Goal: Task Accomplishment & Management: Complete application form

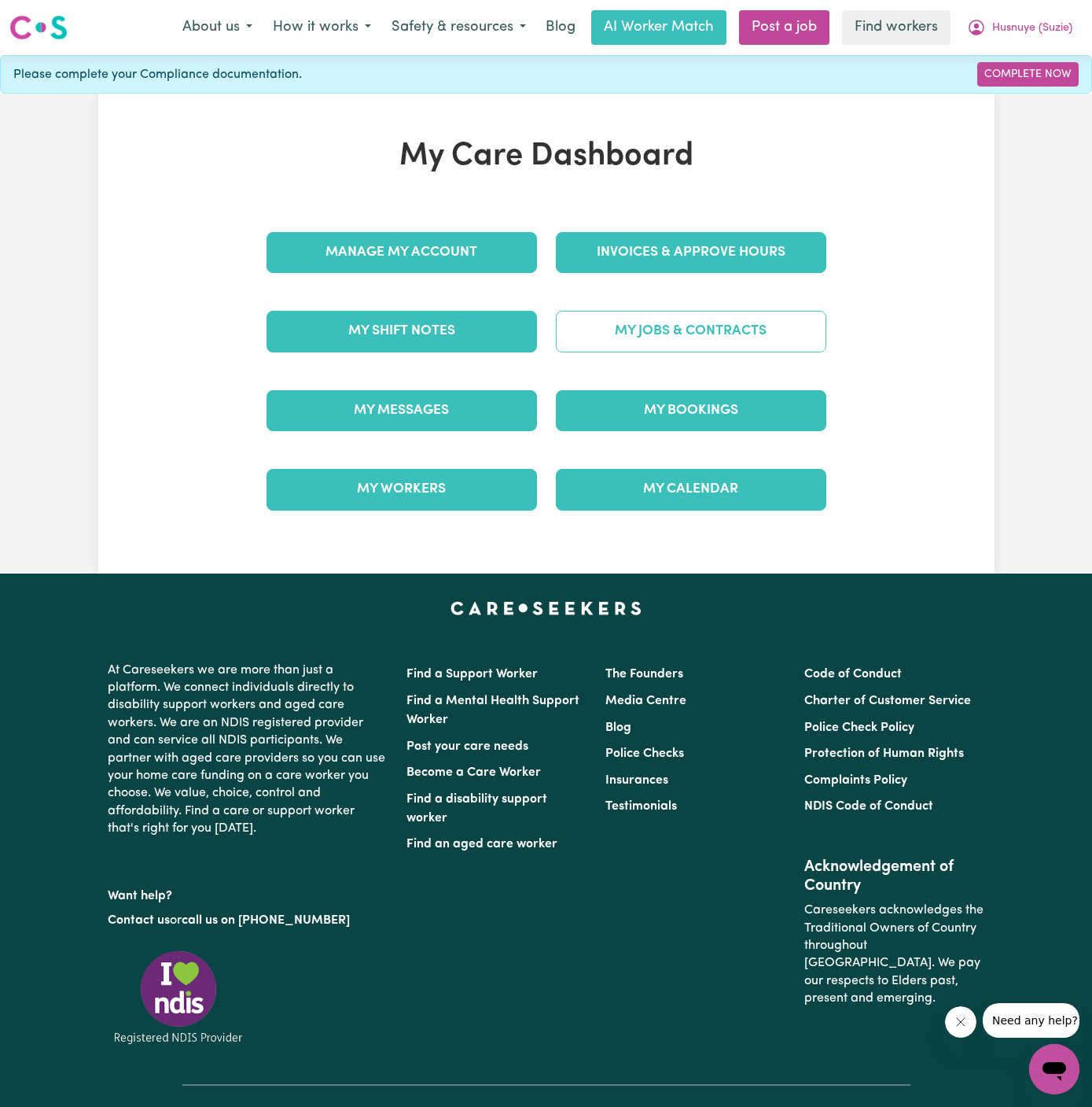
click at [785, 340] on link "My Jobs & Contracts" at bounding box center [691, 330] width 271 height 41
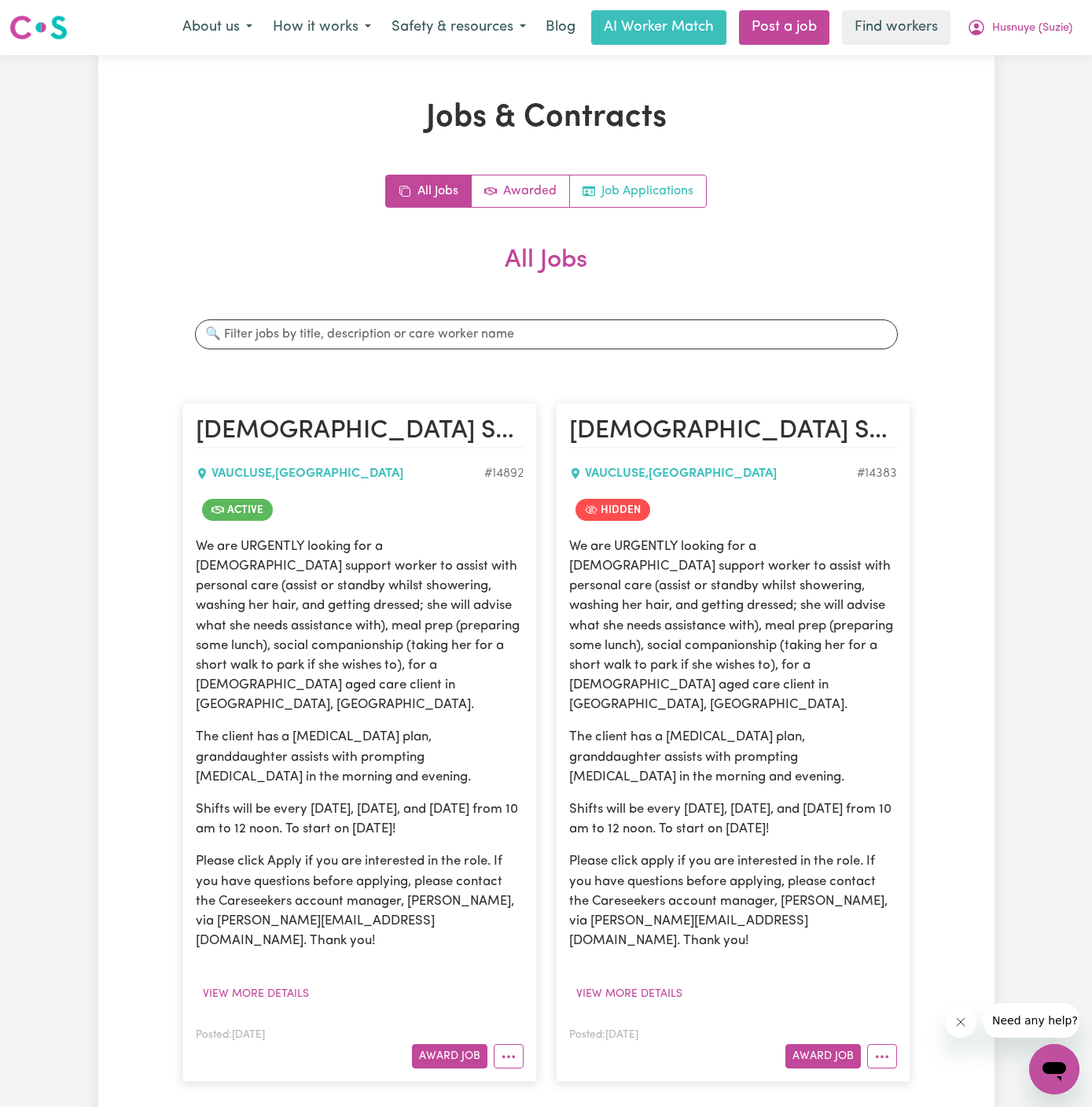
click at [669, 186] on link "Job Applications" at bounding box center [637, 191] width 136 height 31
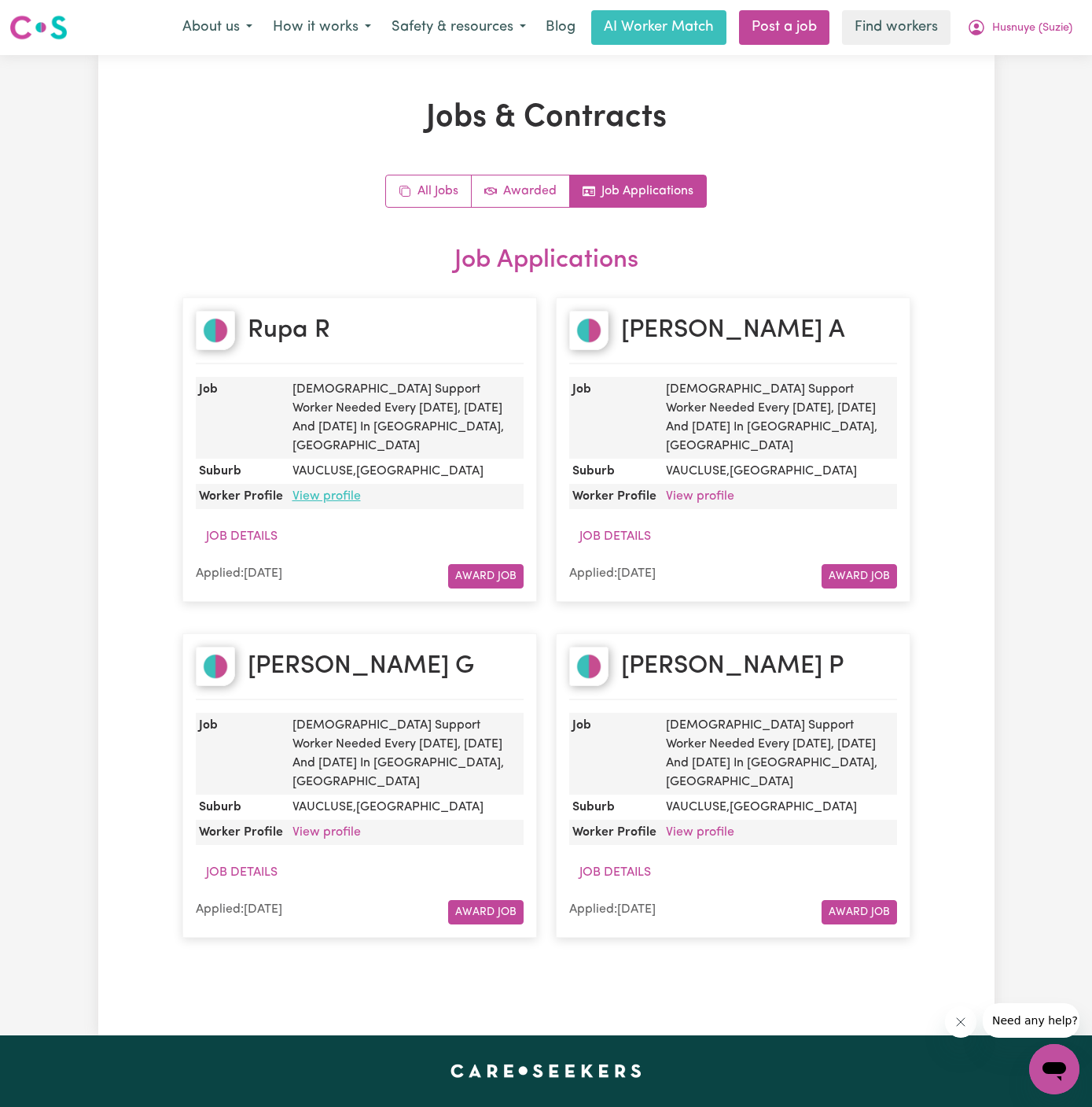
click at [318, 490] on link "View profile" at bounding box center [326, 496] width 68 height 13
click at [341, 826] on link "View profile" at bounding box center [326, 832] width 68 height 13
click at [421, 200] on link "All Jobs" at bounding box center [429, 191] width 86 height 31
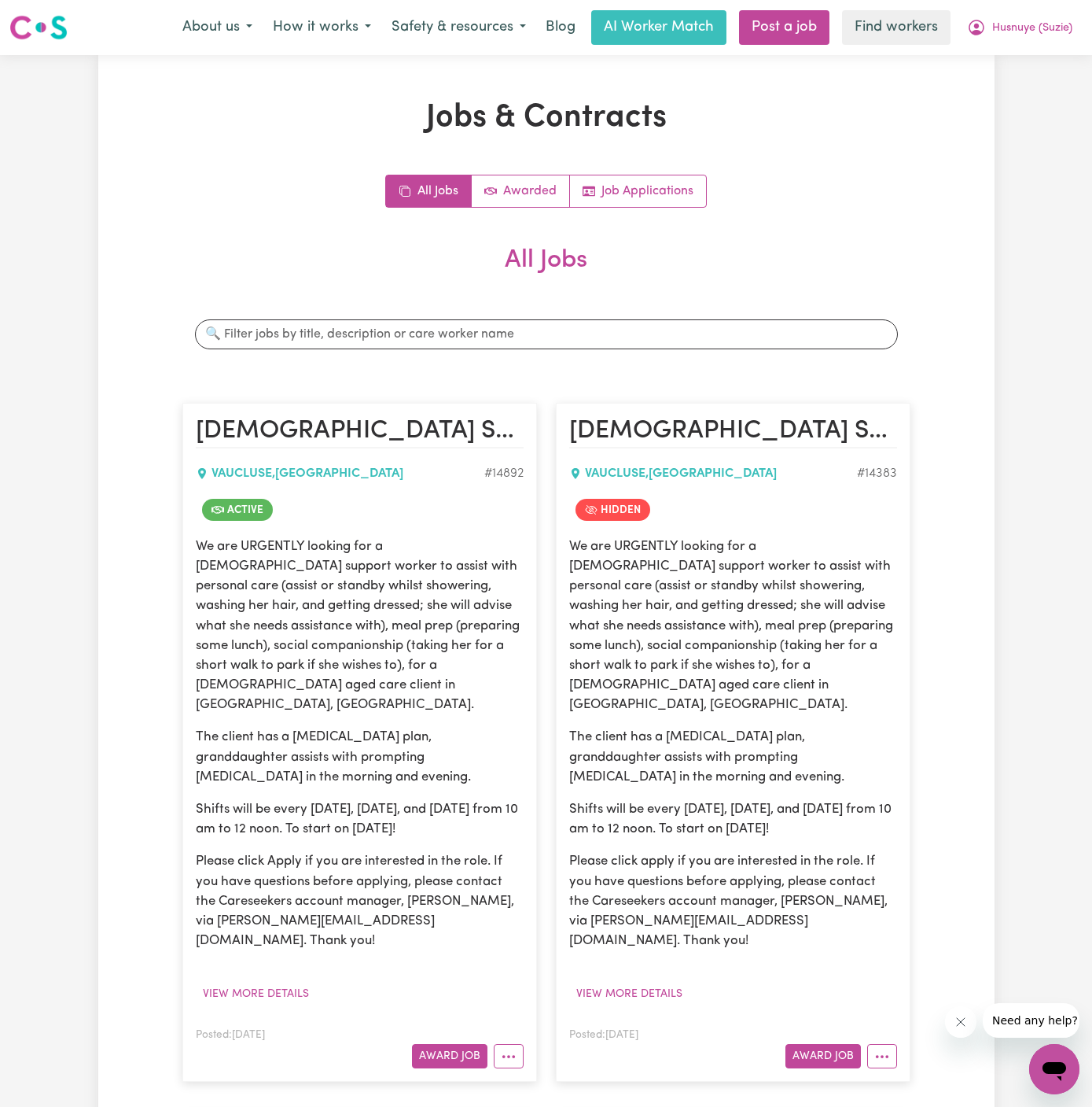
click at [447, 872] on p "Please click Apply if you are interested in the role. If you have questions bef…" at bounding box center [359, 900] width 328 height 99
click at [510, 1034] on article "Female Support Worker Needed Every Monday, Wednesday And Friday In Vaucluse, NS…" at bounding box center [360, 742] width 354 height 679
click at [509, 1044] on button "More options" at bounding box center [508, 1056] width 30 height 24
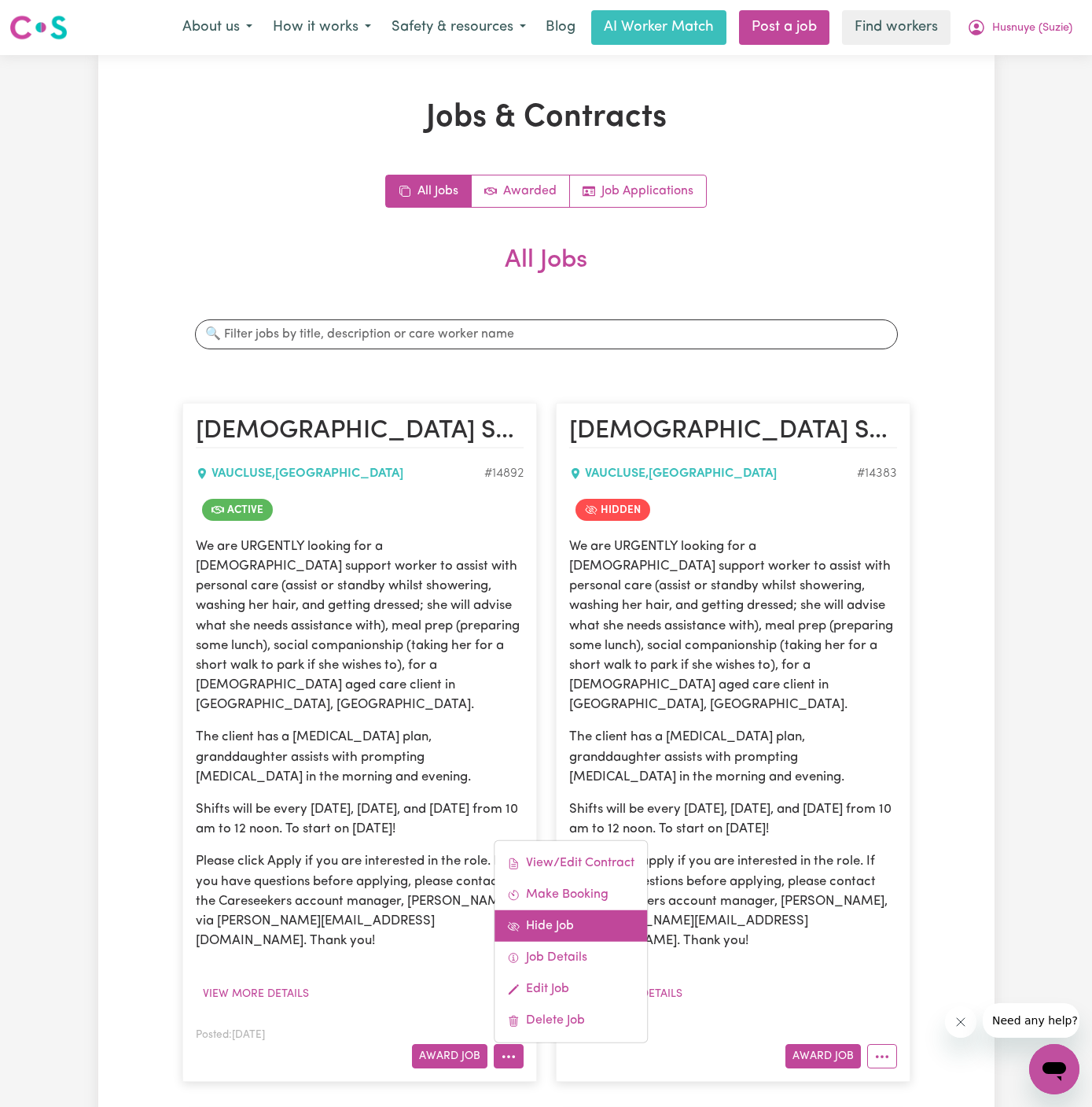
click at [548, 910] on link "Hide Job" at bounding box center [571, 925] width 152 height 31
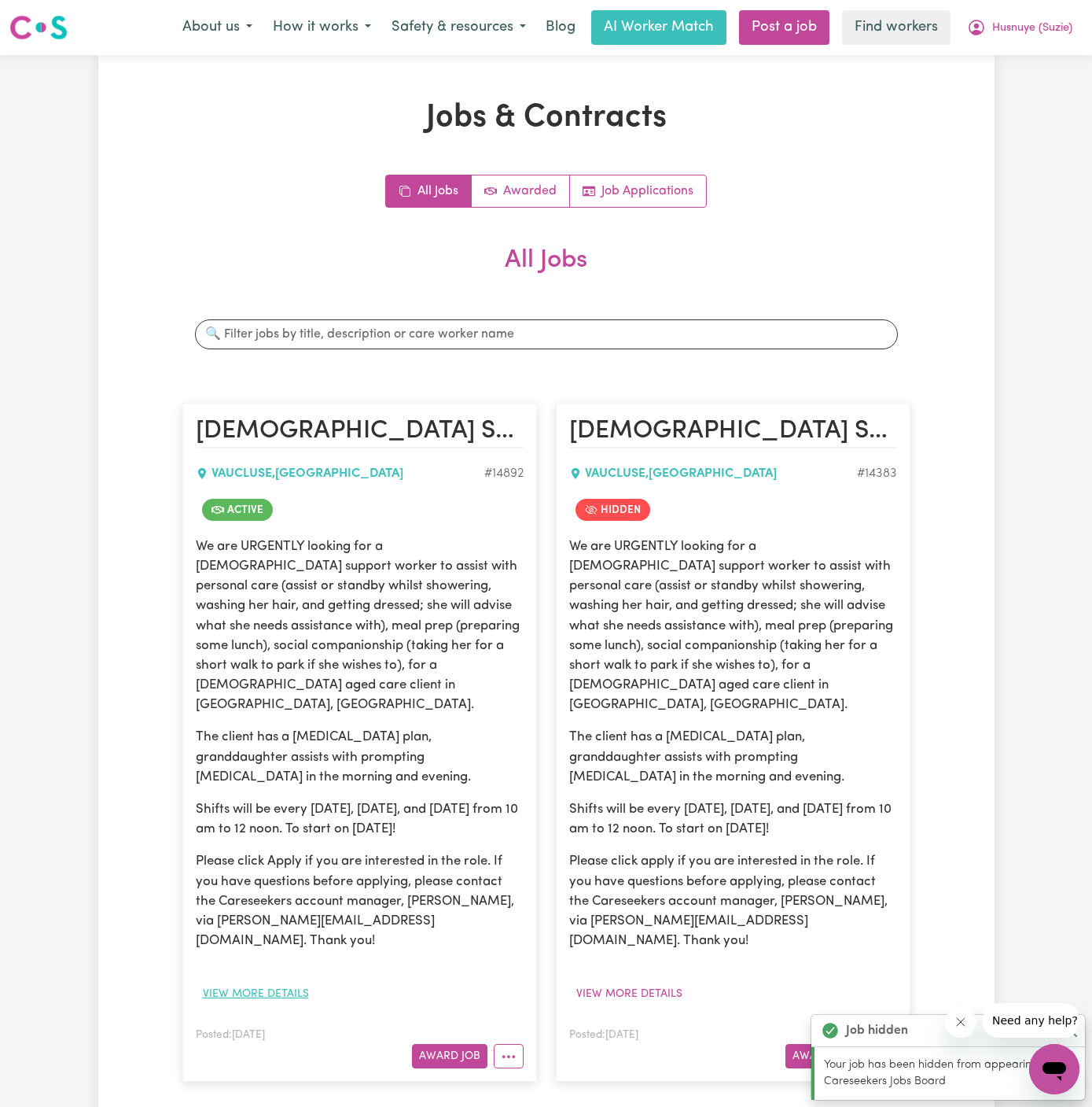
click at [284, 982] on button "View more details" at bounding box center [255, 994] width 120 height 24
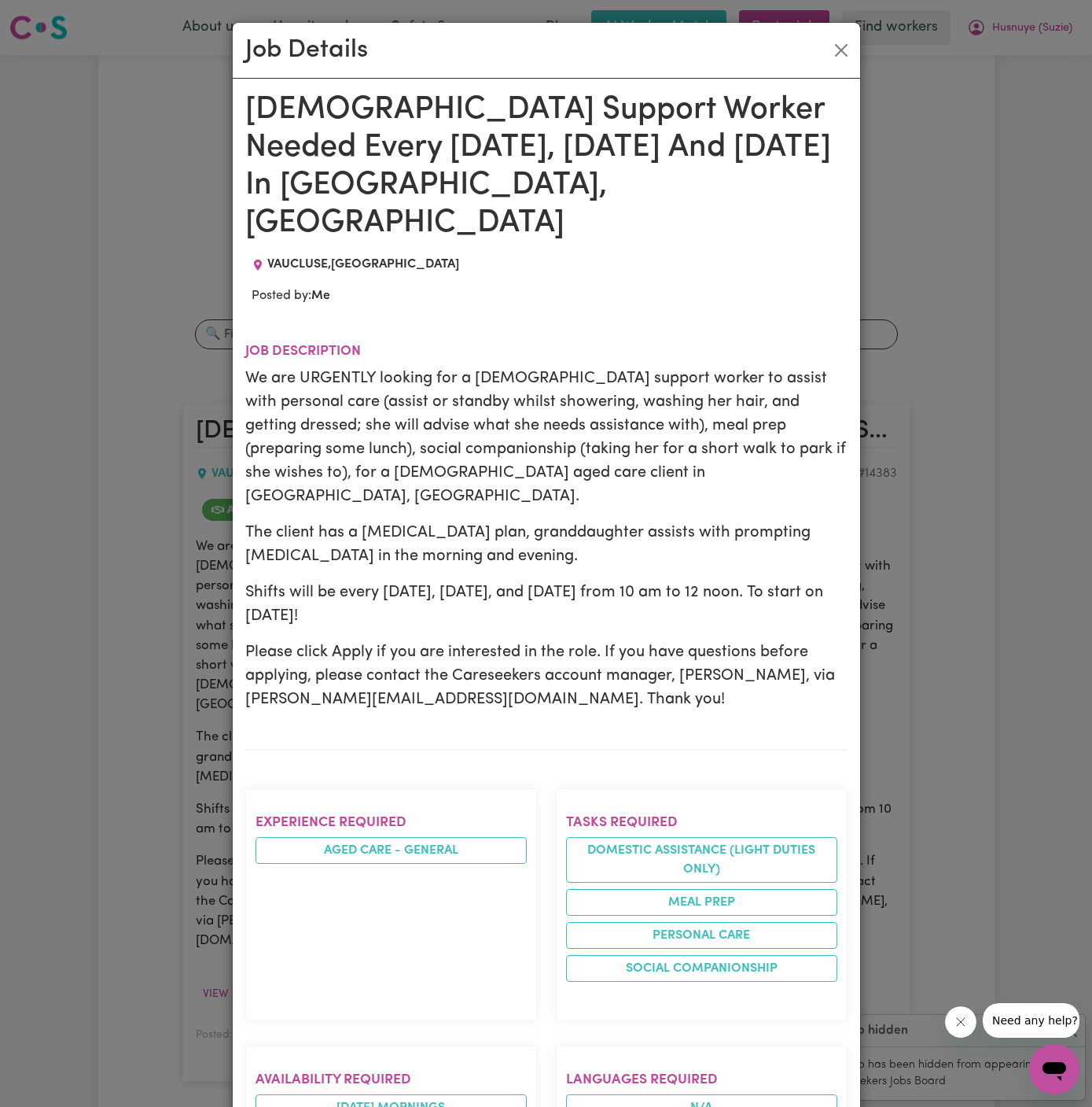
click at [1017, 368] on div "Job Details Female Support Worker Needed Every Monday, Wednesday And Friday In …" at bounding box center [546, 554] width 1092 height 1107
click at [849, 58] on button "Close" at bounding box center [841, 50] width 25 height 25
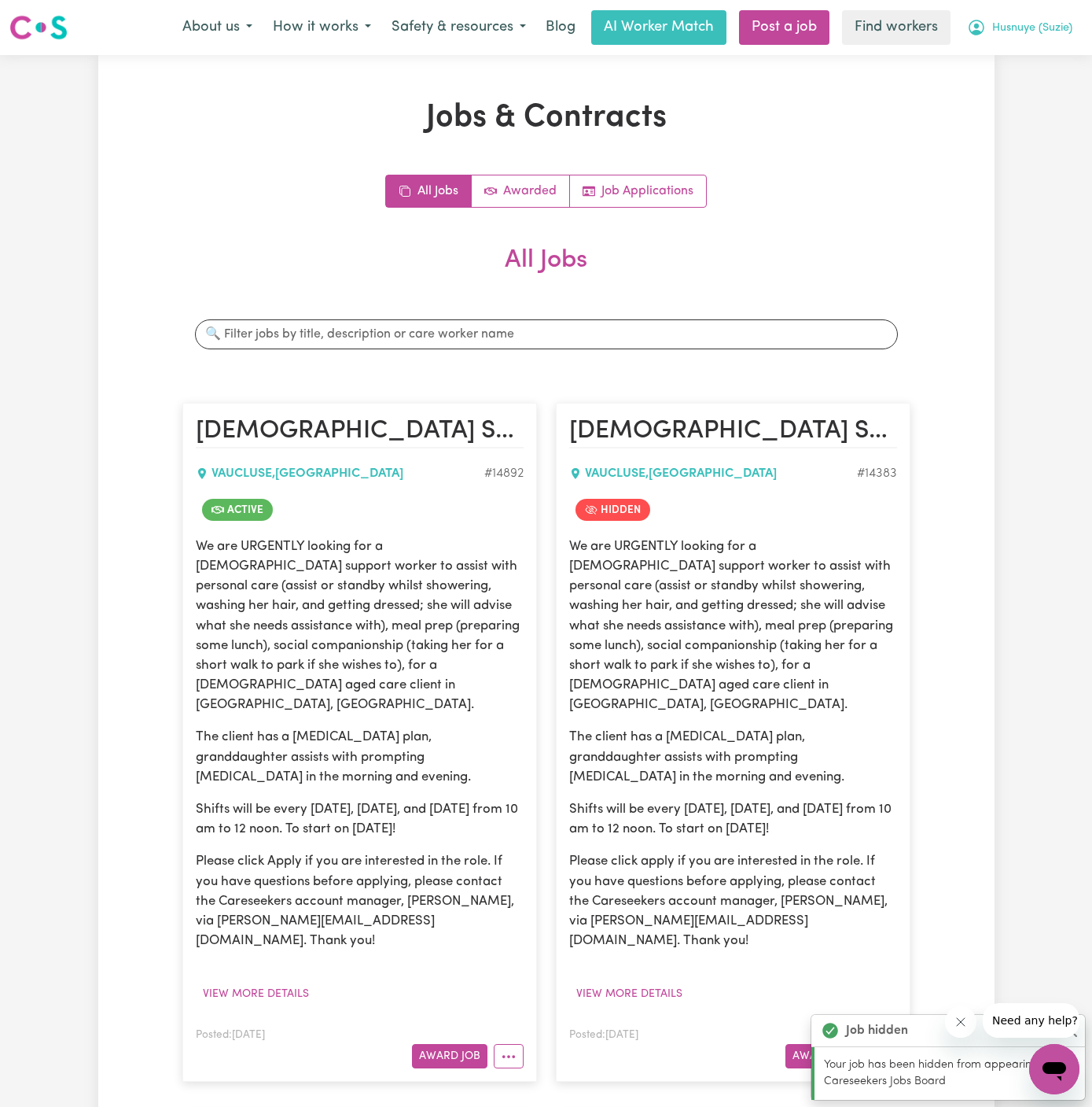
click at [963, 34] on button "Husnuye (Suzie)" at bounding box center [1020, 28] width 126 height 33
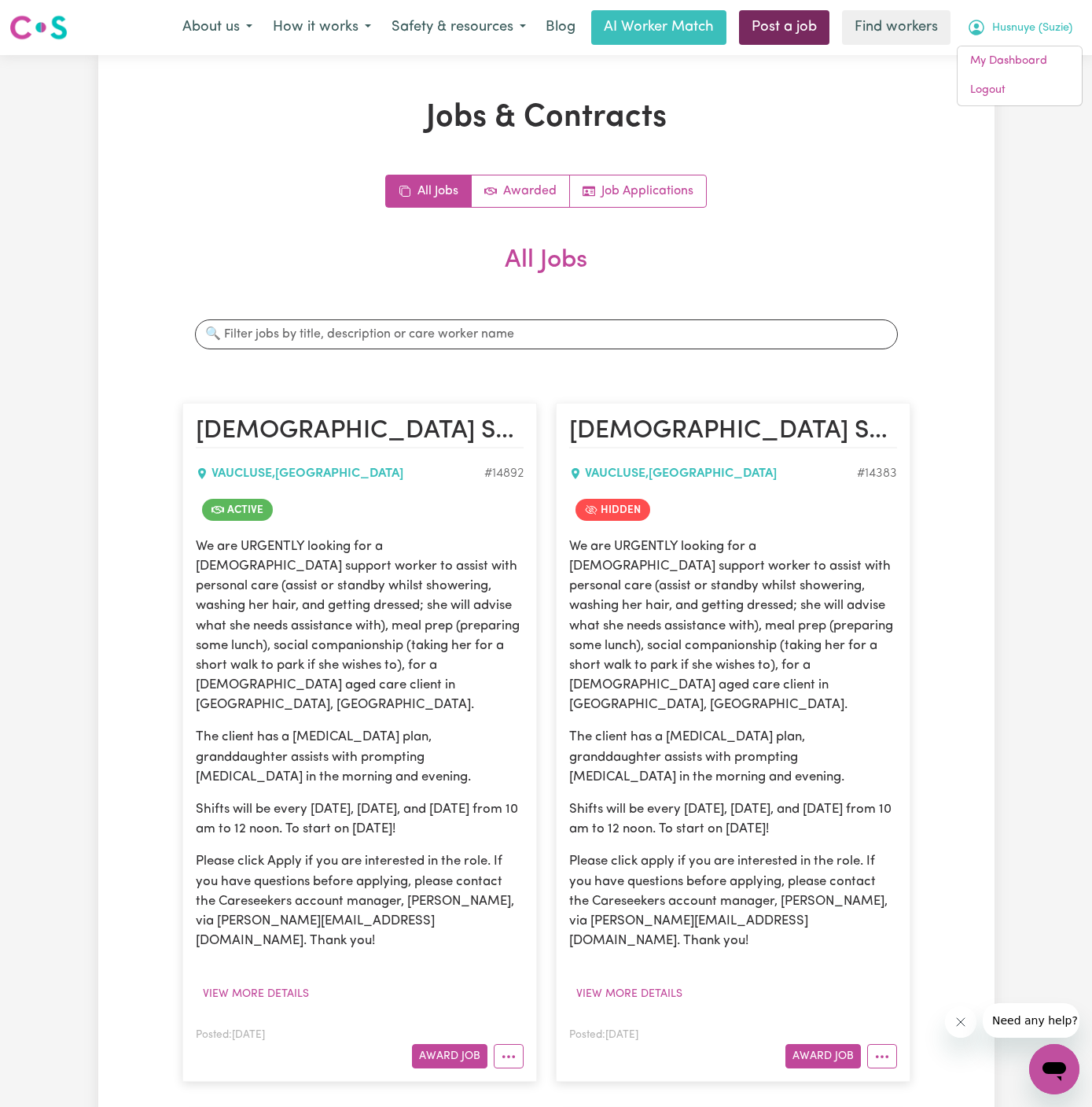
click at [807, 25] on link "Post a job" at bounding box center [784, 28] width 91 height 35
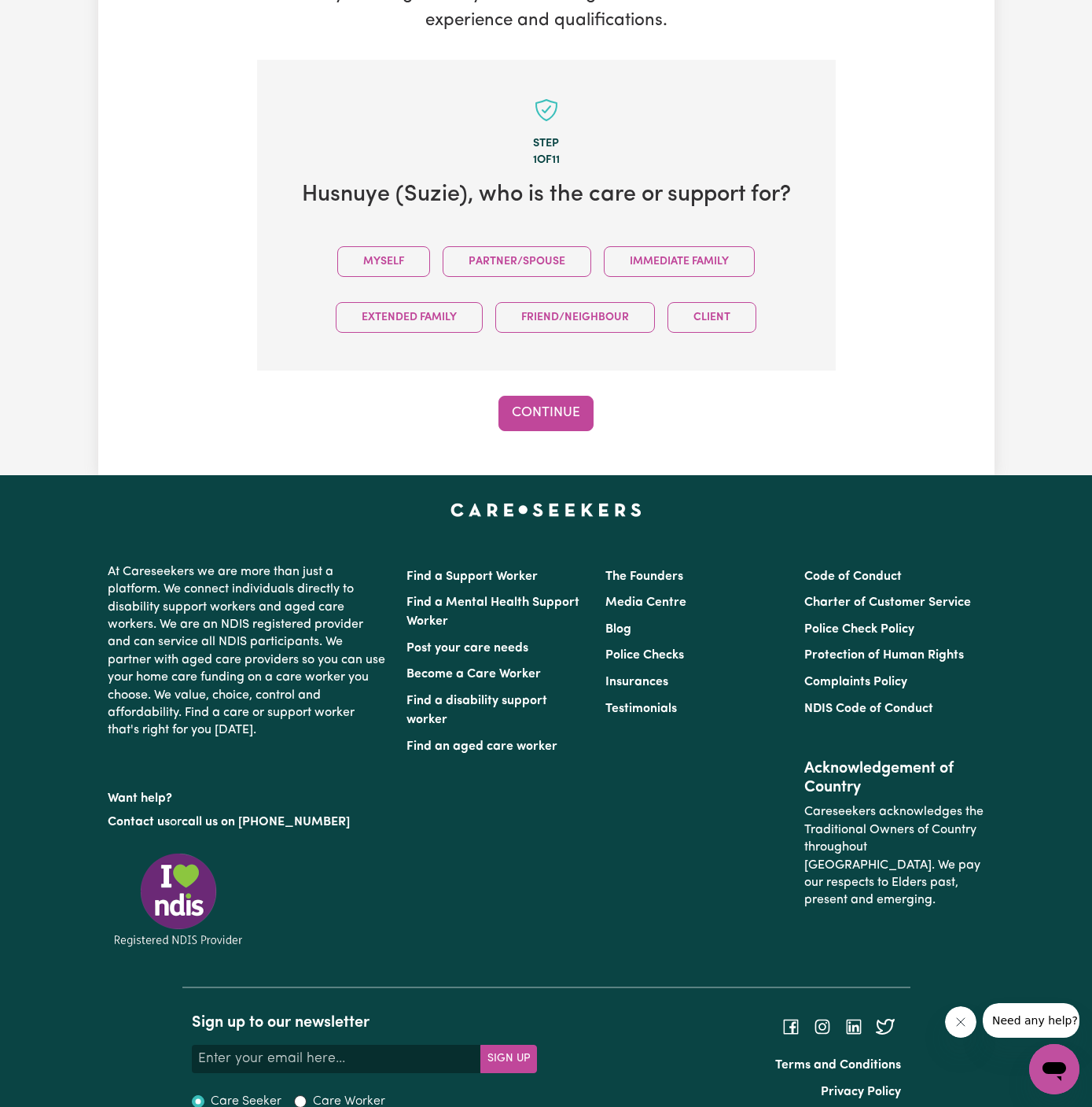
scroll to position [392, 0]
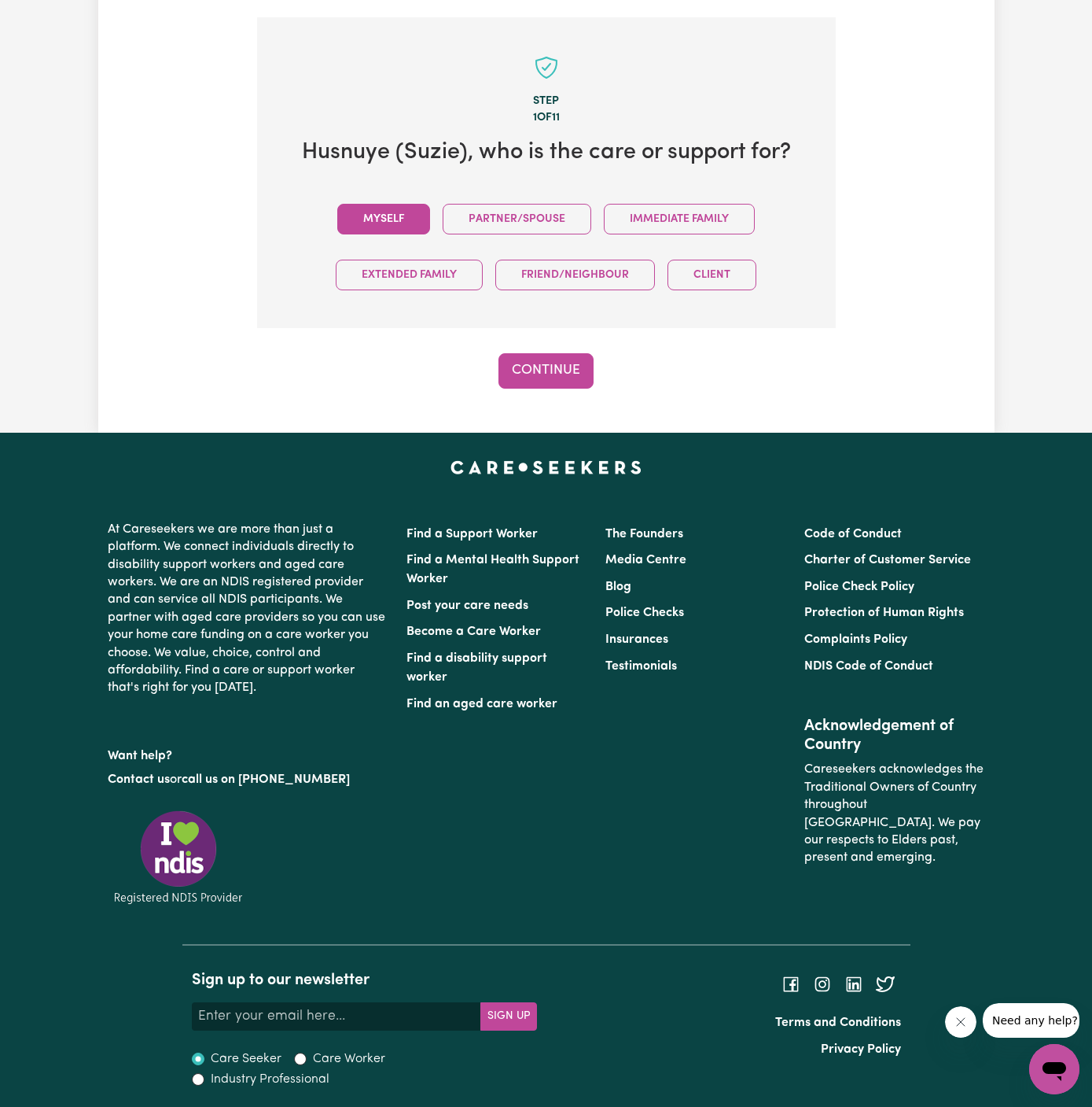
click at [412, 228] on button "Myself" at bounding box center [383, 219] width 93 height 30
click at [552, 367] on button "Continue" at bounding box center [546, 370] width 95 height 35
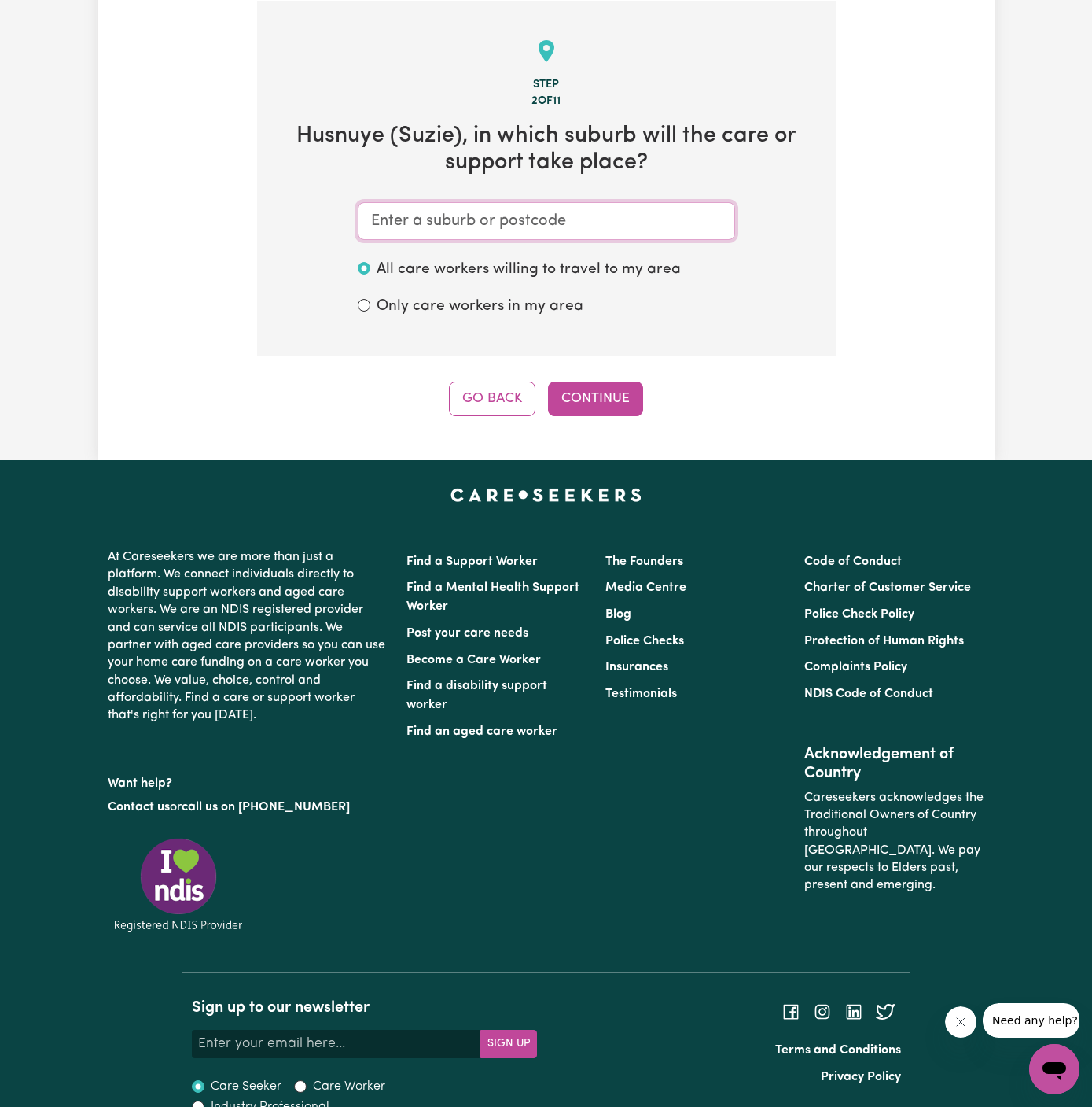
click at [479, 221] on input "text" at bounding box center [546, 221] width 378 height 38
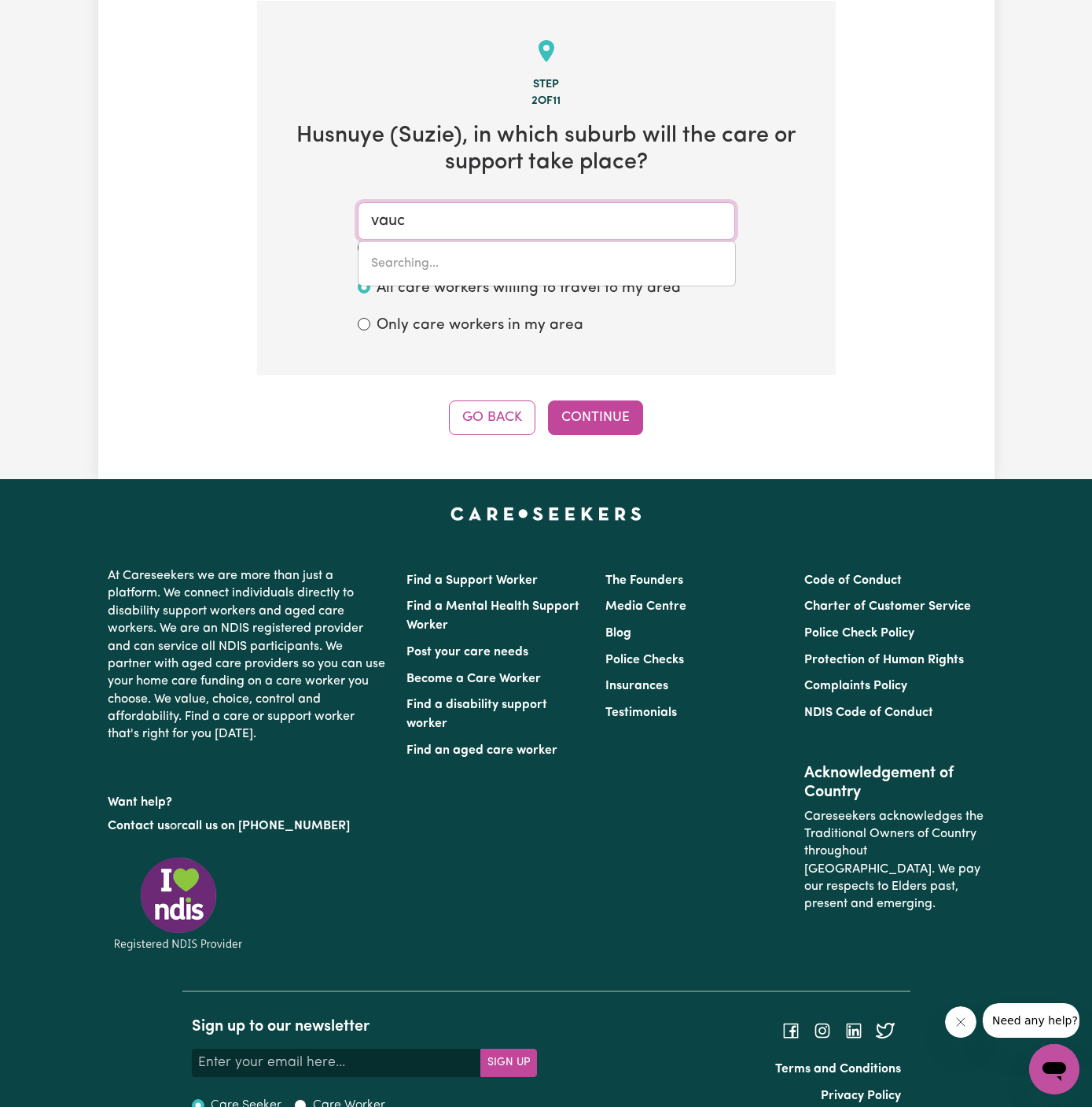
type input "vaucl"
type input "vauclUSE, New South Wales, 2030"
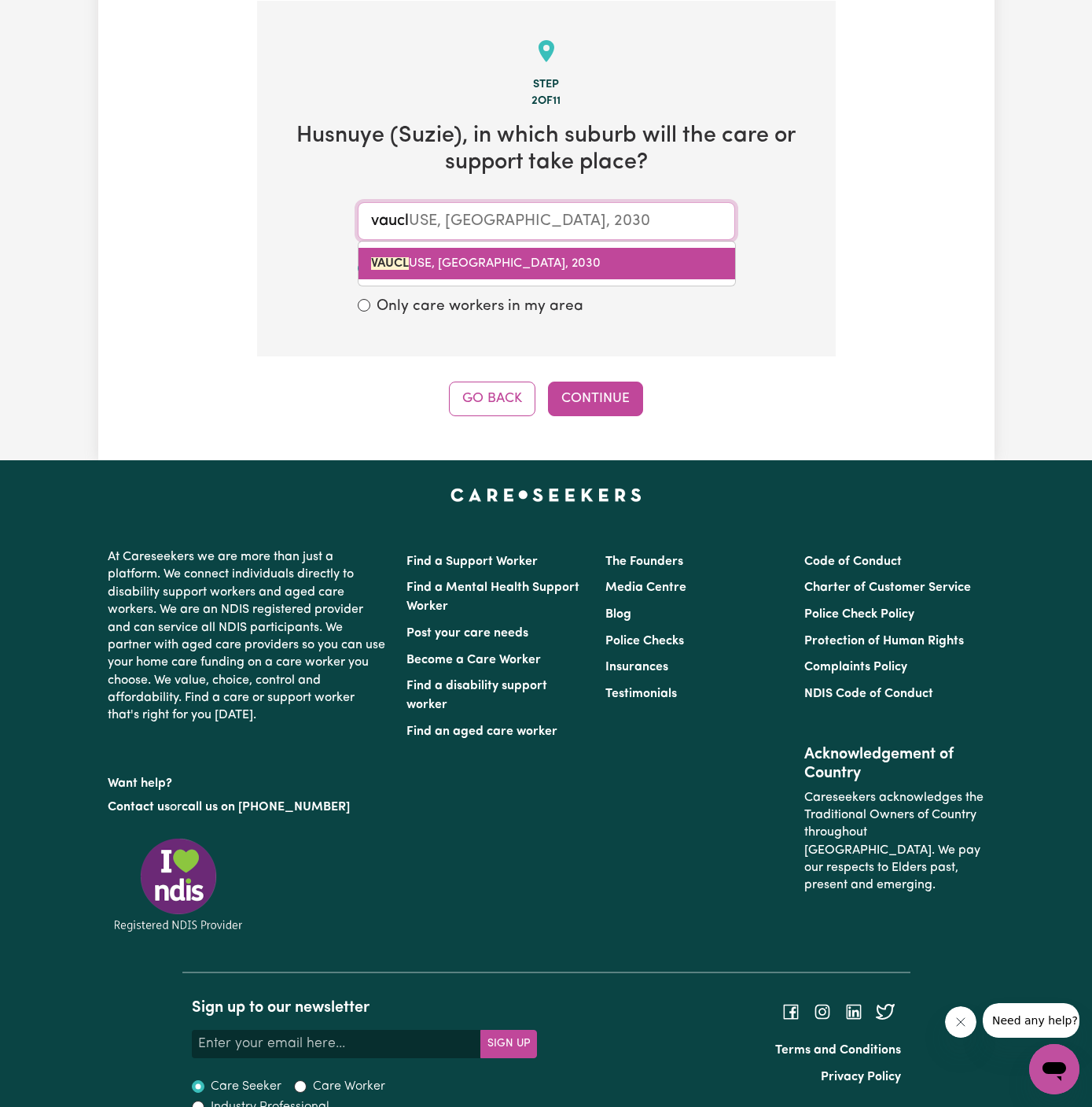
click at [565, 253] on link "VAUCL USE, New South Wales, 2030" at bounding box center [547, 263] width 377 height 31
type input "VAUCLUSE, New South Wales, 2030"
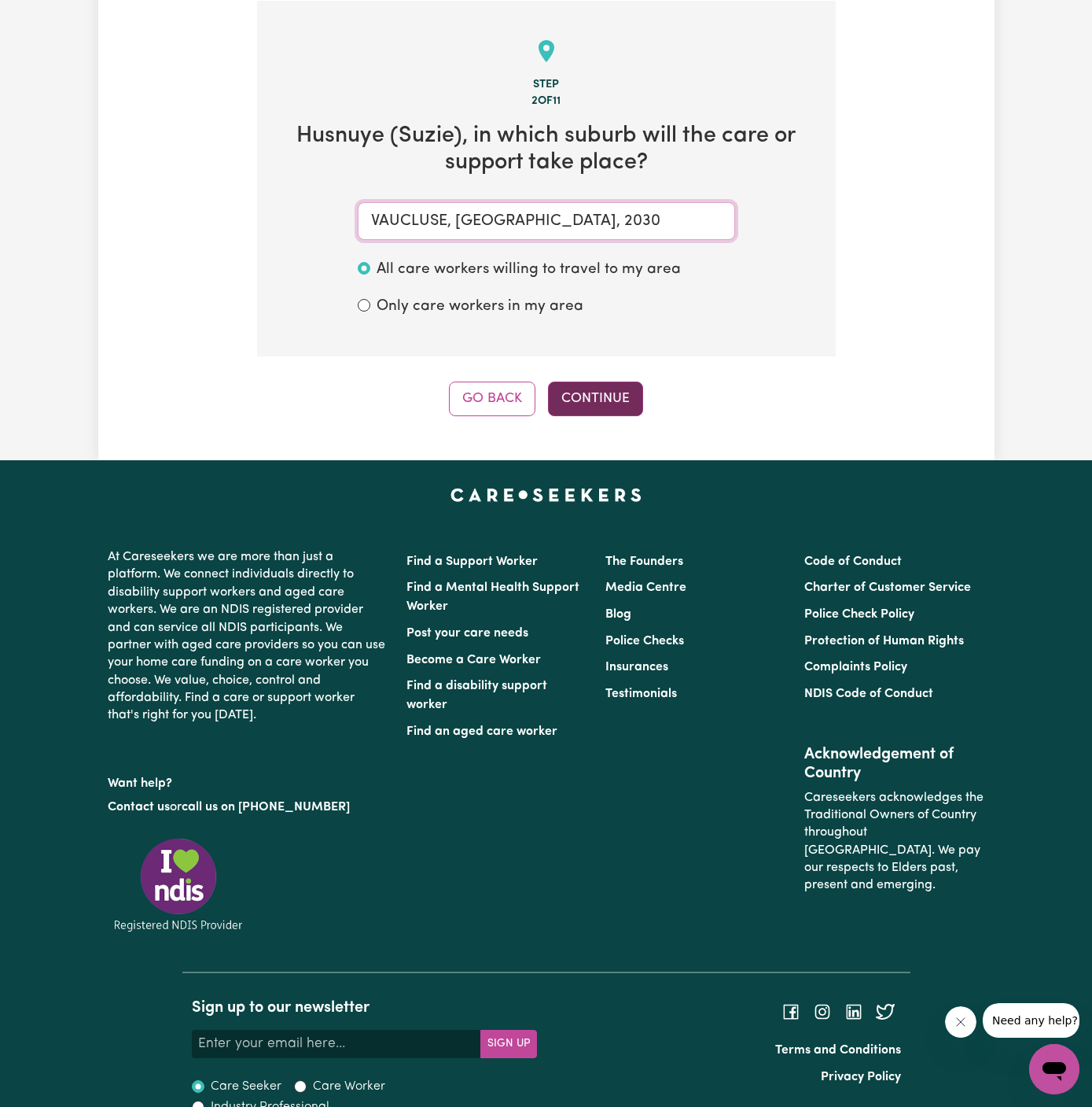
type input "VAUCLUSE, New South Wales, 2030"
click at [597, 391] on button "Continue" at bounding box center [596, 399] width 95 height 35
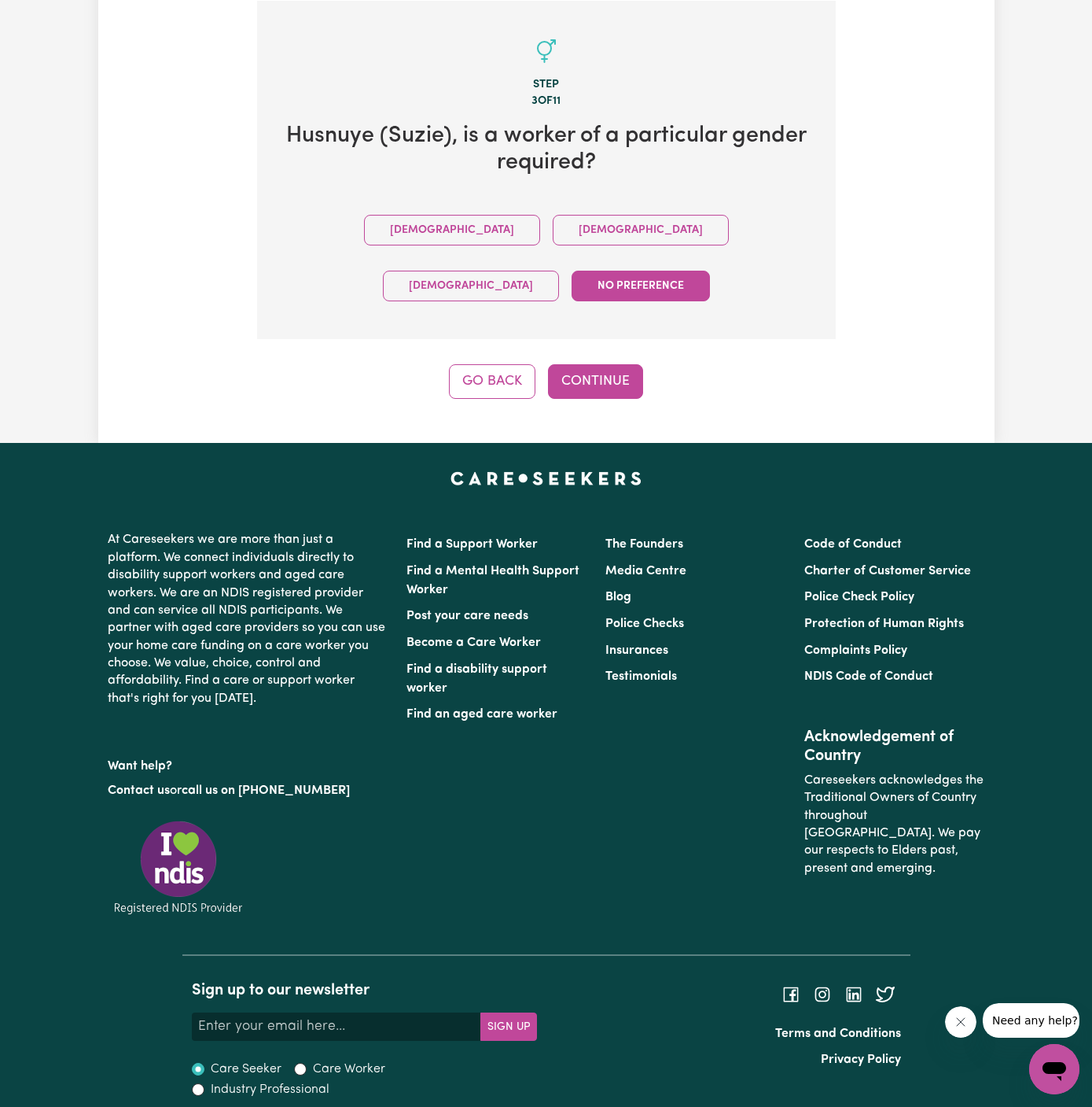
scroll to position [363, 0]
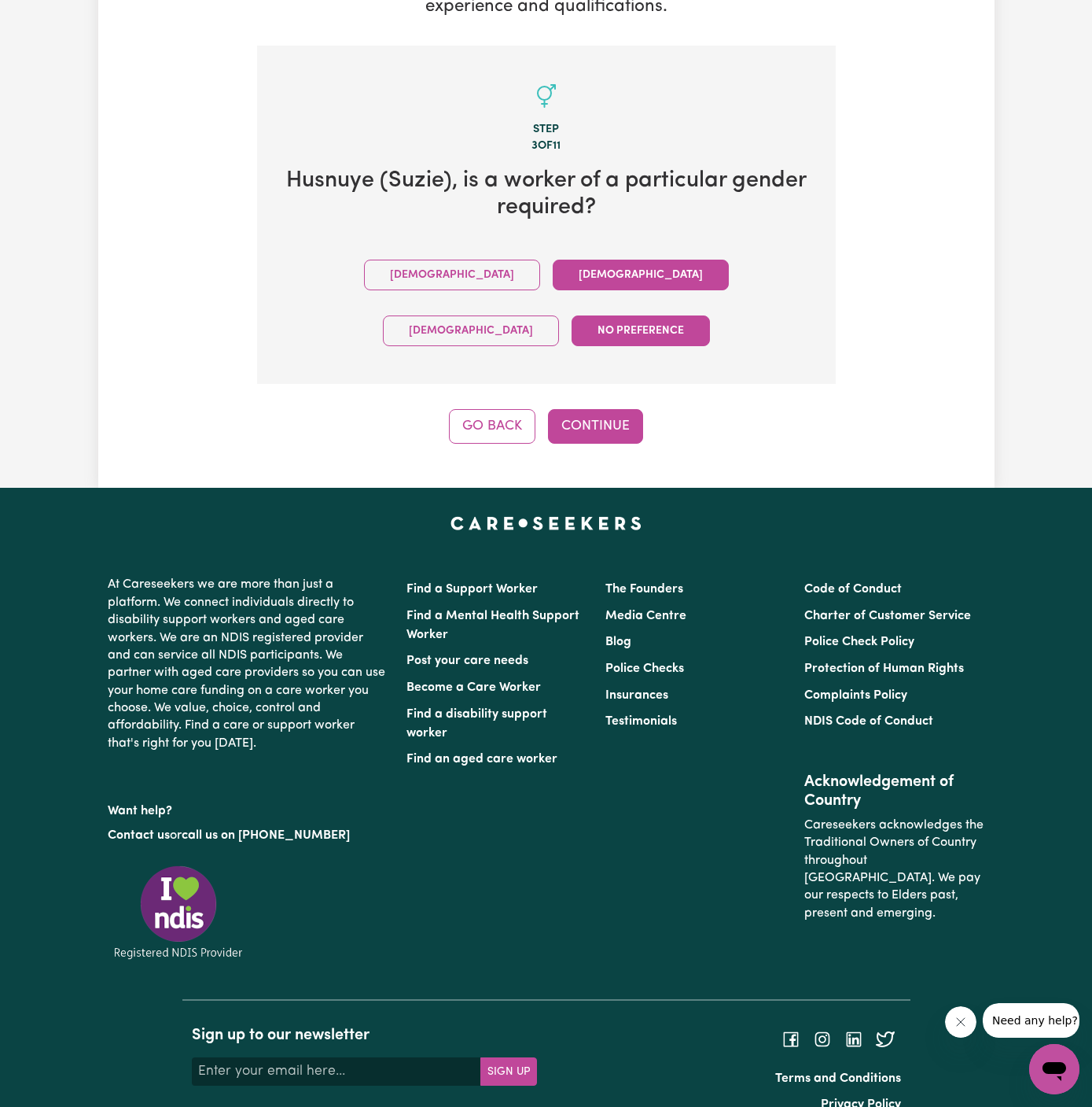
click at [552, 264] on button "Female" at bounding box center [641, 274] width 176 height 30
click at [582, 345] on div "Step 3 of 11 Husnuye (Suzie) , is a worker of a particular gender required? Mal…" at bounding box center [546, 245] width 578 height 399
click at [587, 409] on button "Continue" at bounding box center [596, 426] width 95 height 35
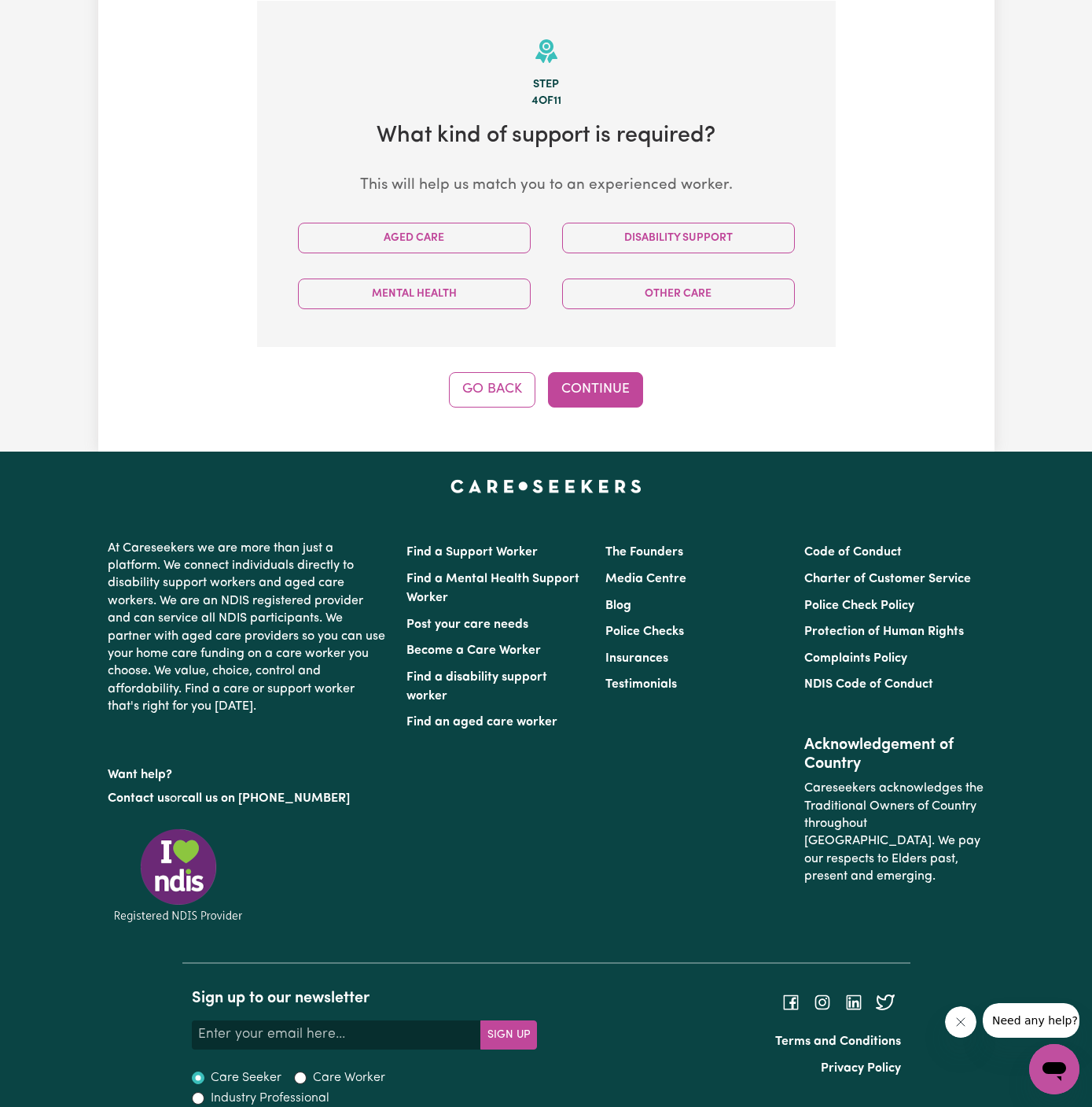
scroll to position [408, 0]
click at [446, 241] on button "Aged Care" at bounding box center [414, 237] width 233 height 30
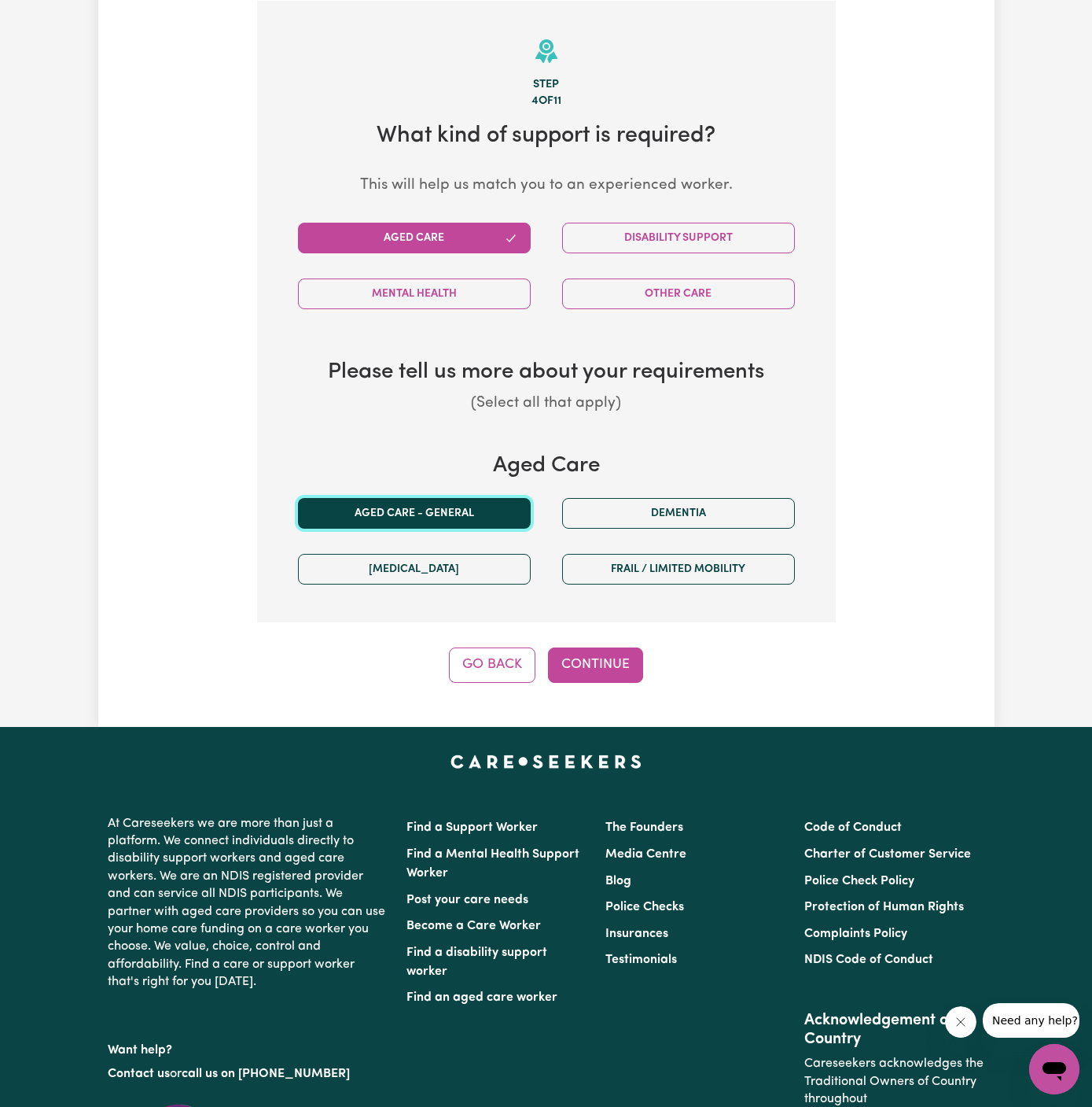
click at [417, 521] on button "Aged care - General" at bounding box center [414, 513] width 233 height 30
click at [591, 634] on div "Step 4 of 11 What kind of support is required? This will help us match you to a…" at bounding box center [546, 342] width 578 height 682
click at [605, 665] on button "Continue" at bounding box center [596, 665] width 95 height 35
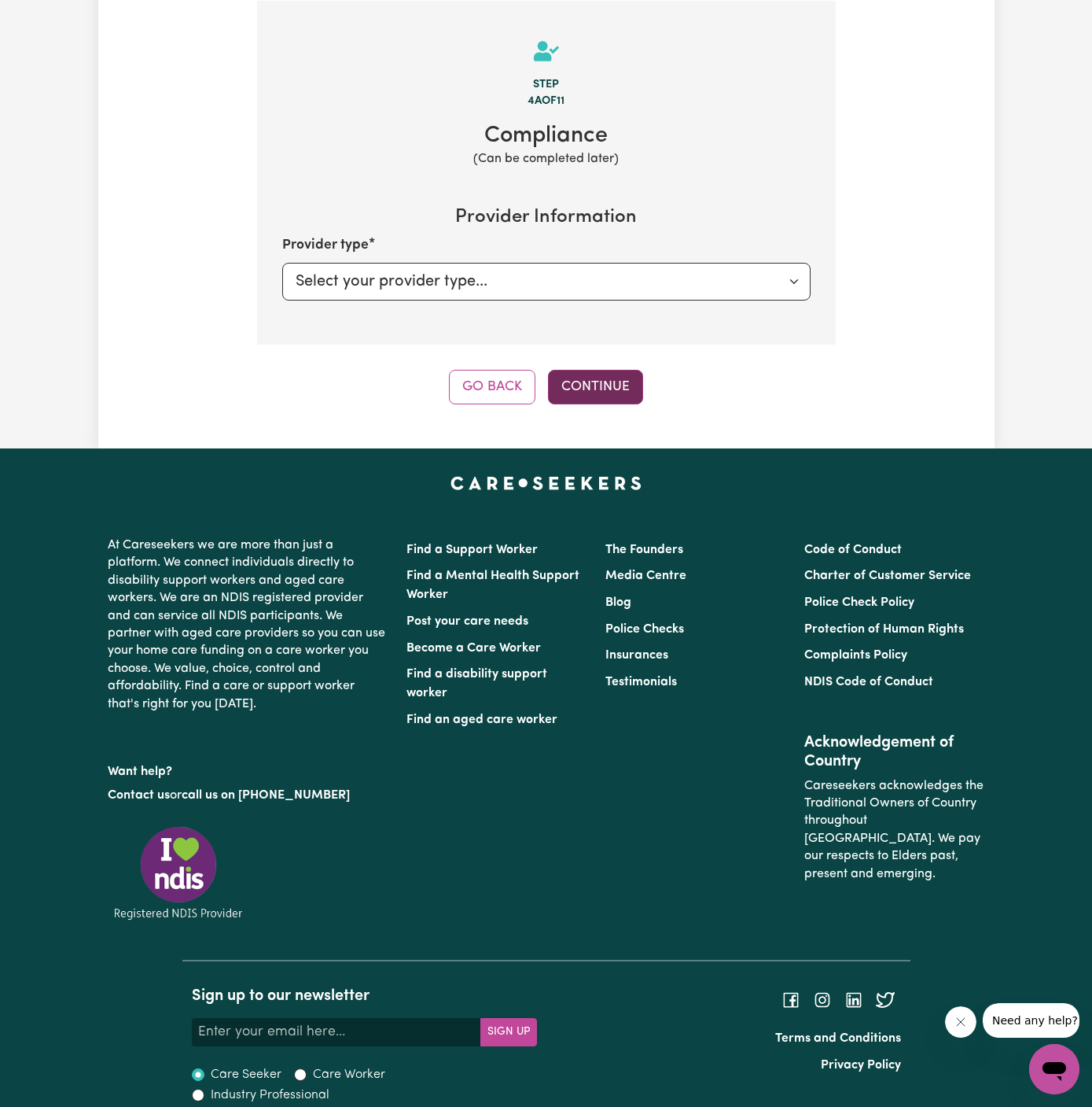
click at [604, 392] on button "Continue" at bounding box center [596, 387] width 95 height 35
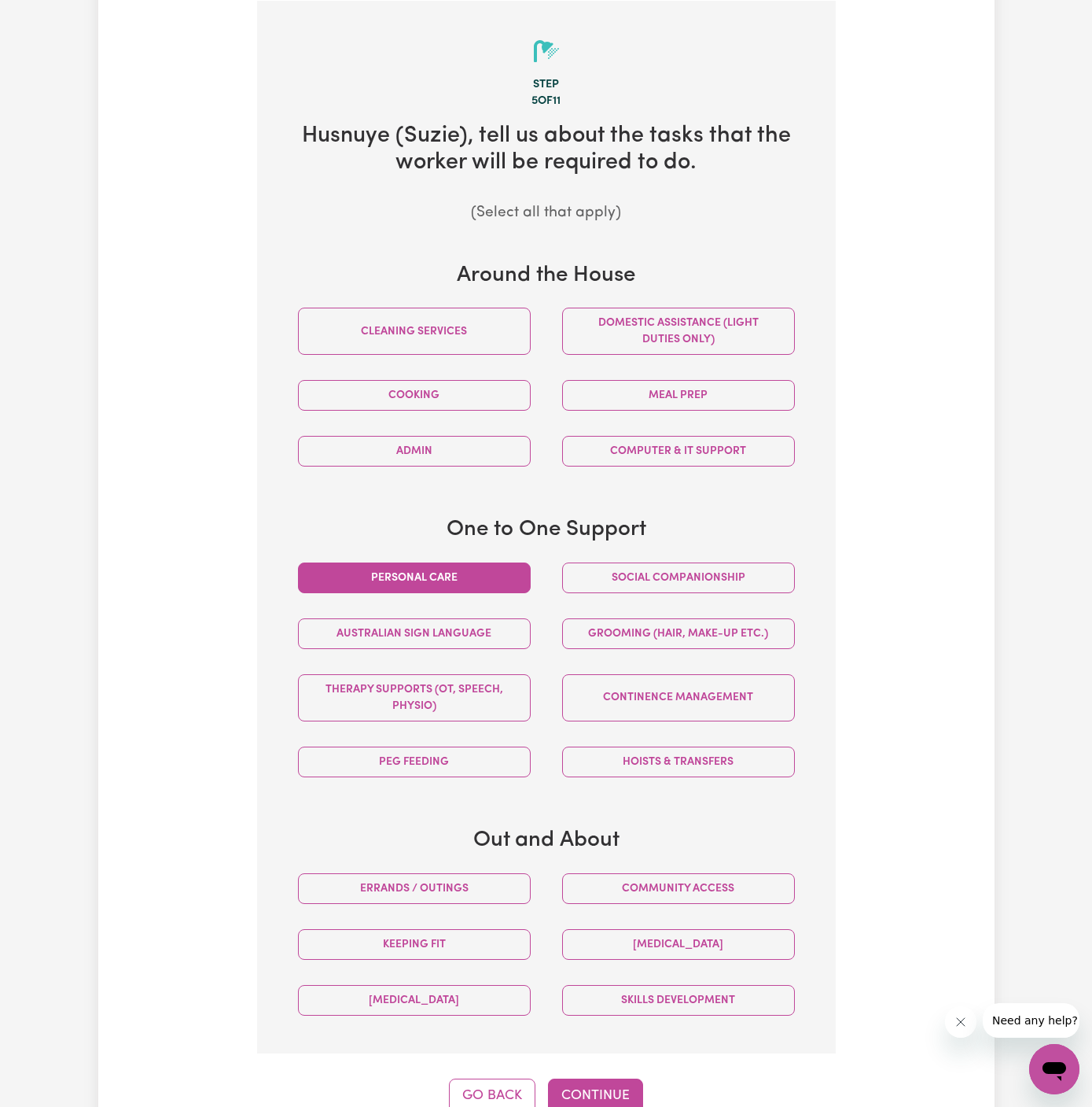
click at [462, 568] on button "Personal care" at bounding box center [414, 577] width 233 height 30
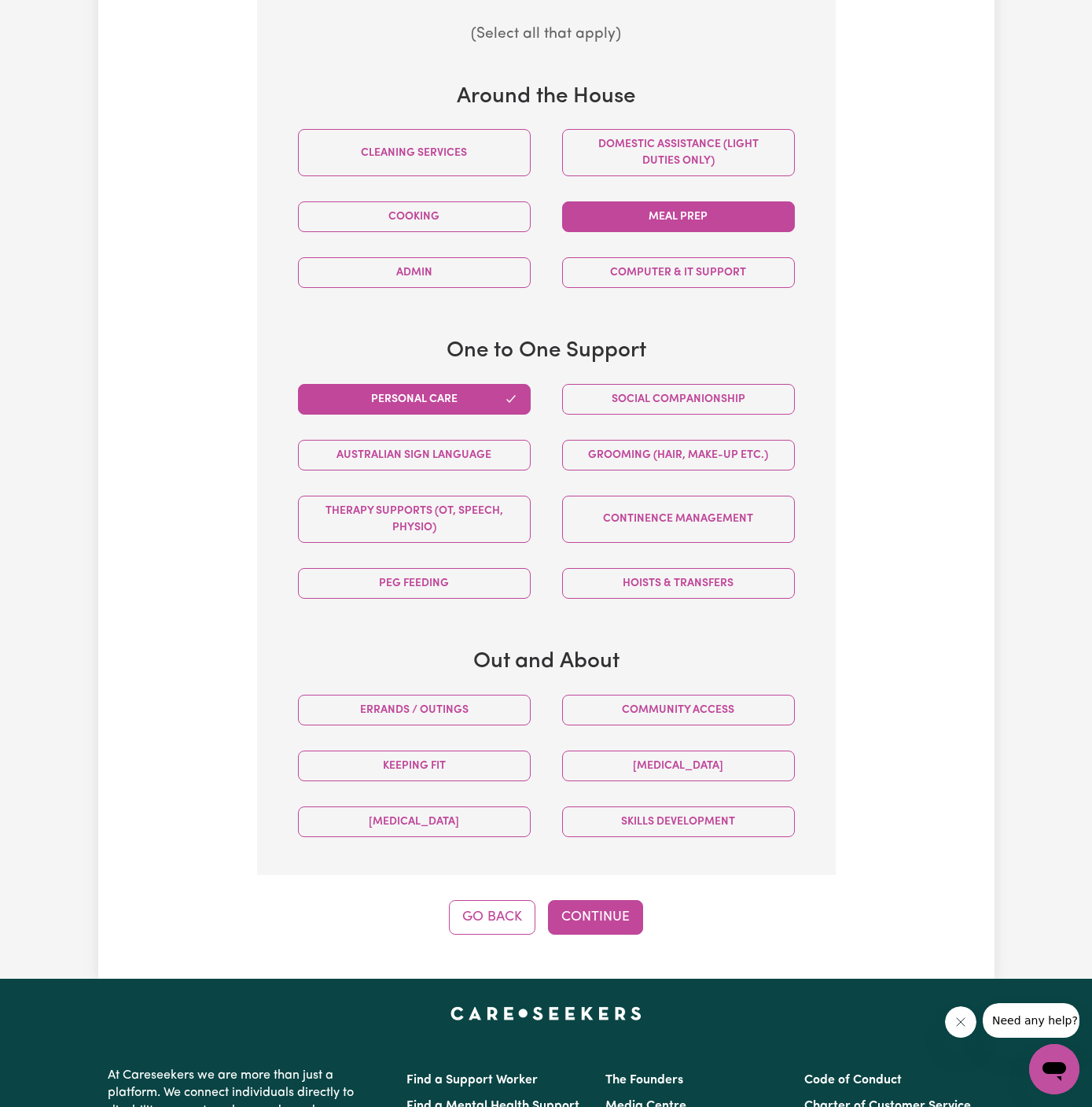
scroll to position [571, 0]
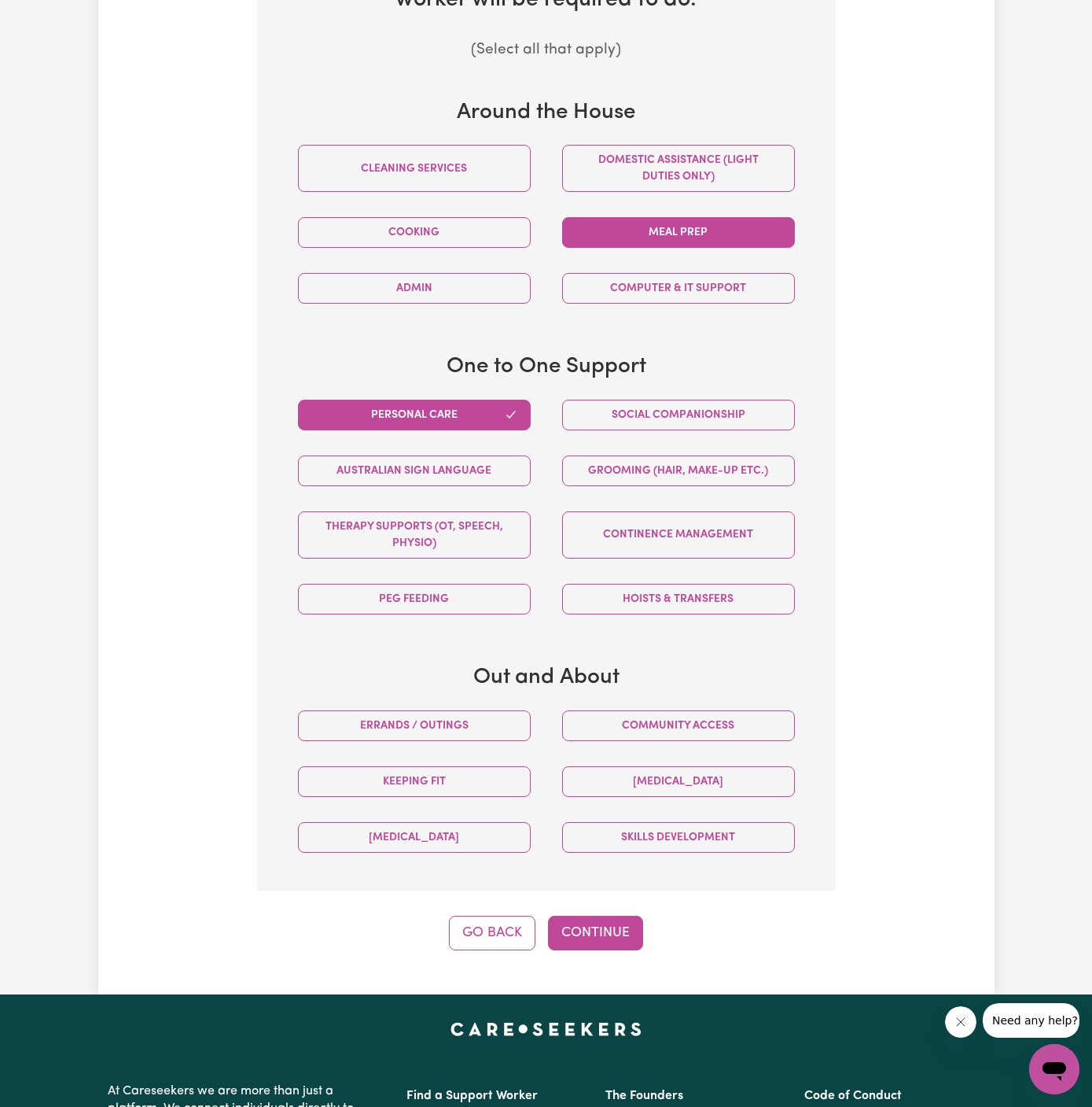
click at [720, 230] on button "Meal prep" at bounding box center [678, 232] width 233 height 30
click at [683, 418] on button "Social companionship" at bounding box center [678, 414] width 233 height 30
click at [605, 931] on button "Continue" at bounding box center [596, 933] width 95 height 35
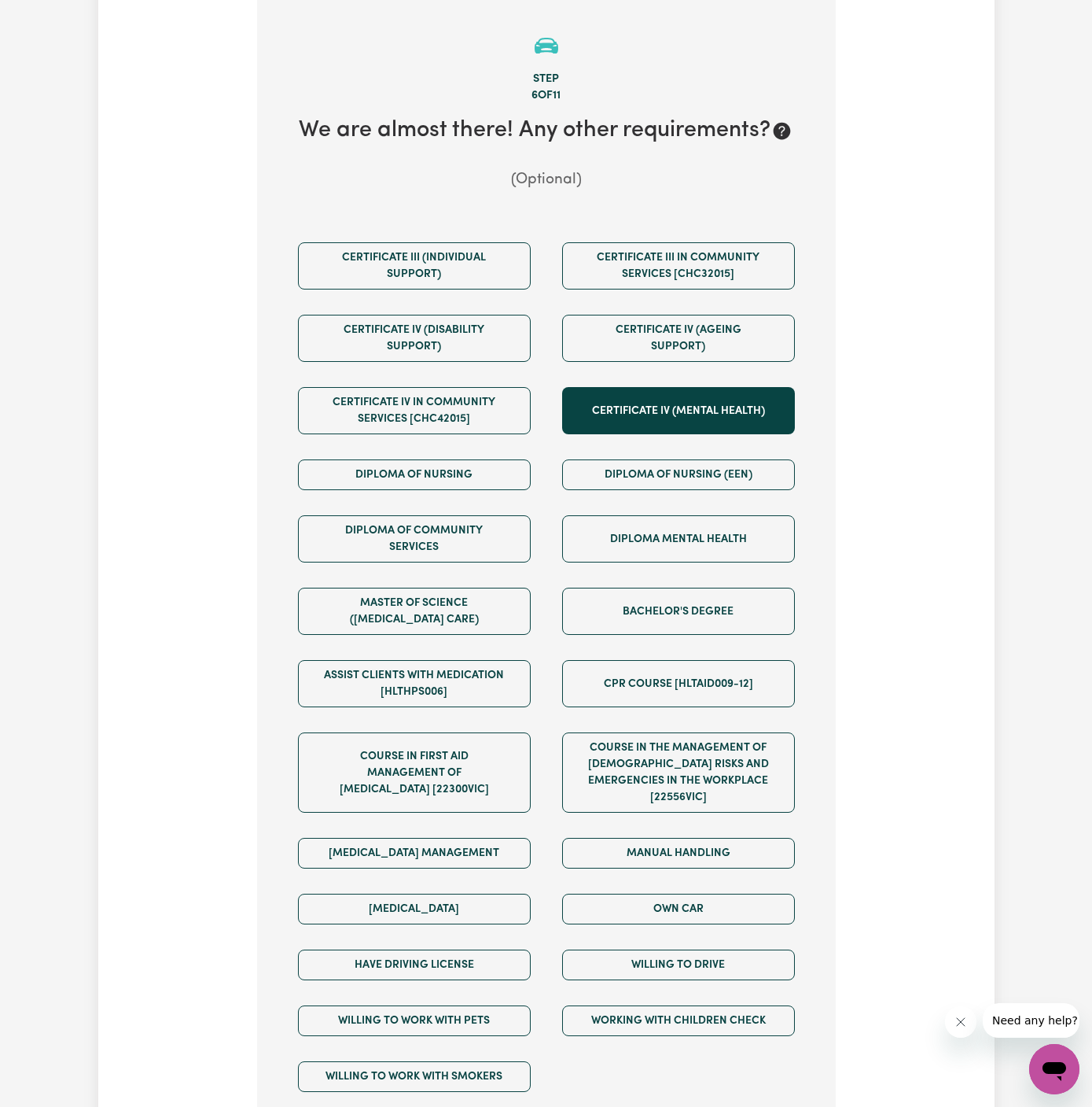
scroll to position [408, 0]
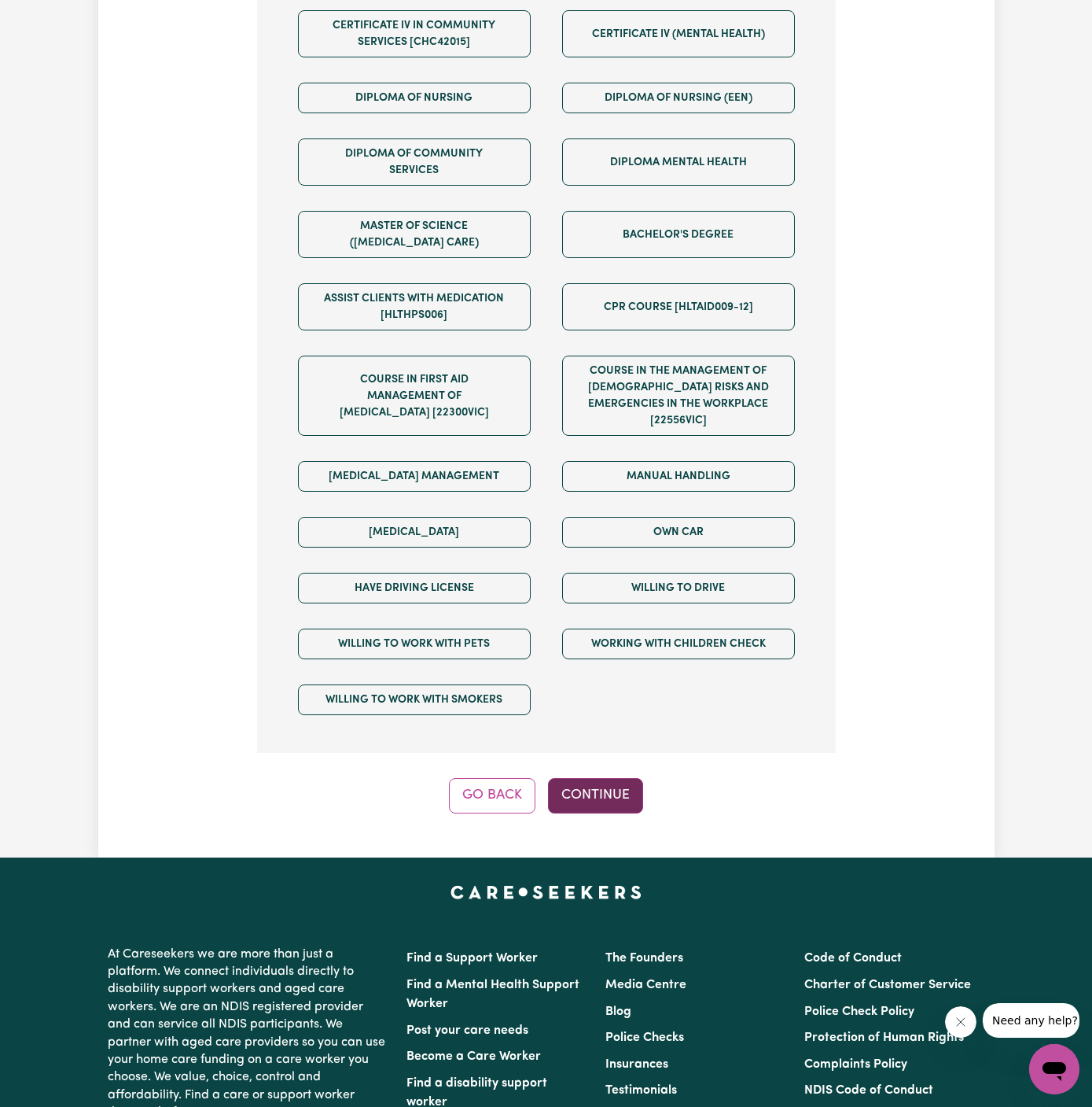
click at [603, 777] on button "Continue" at bounding box center [596, 795] width 95 height 35
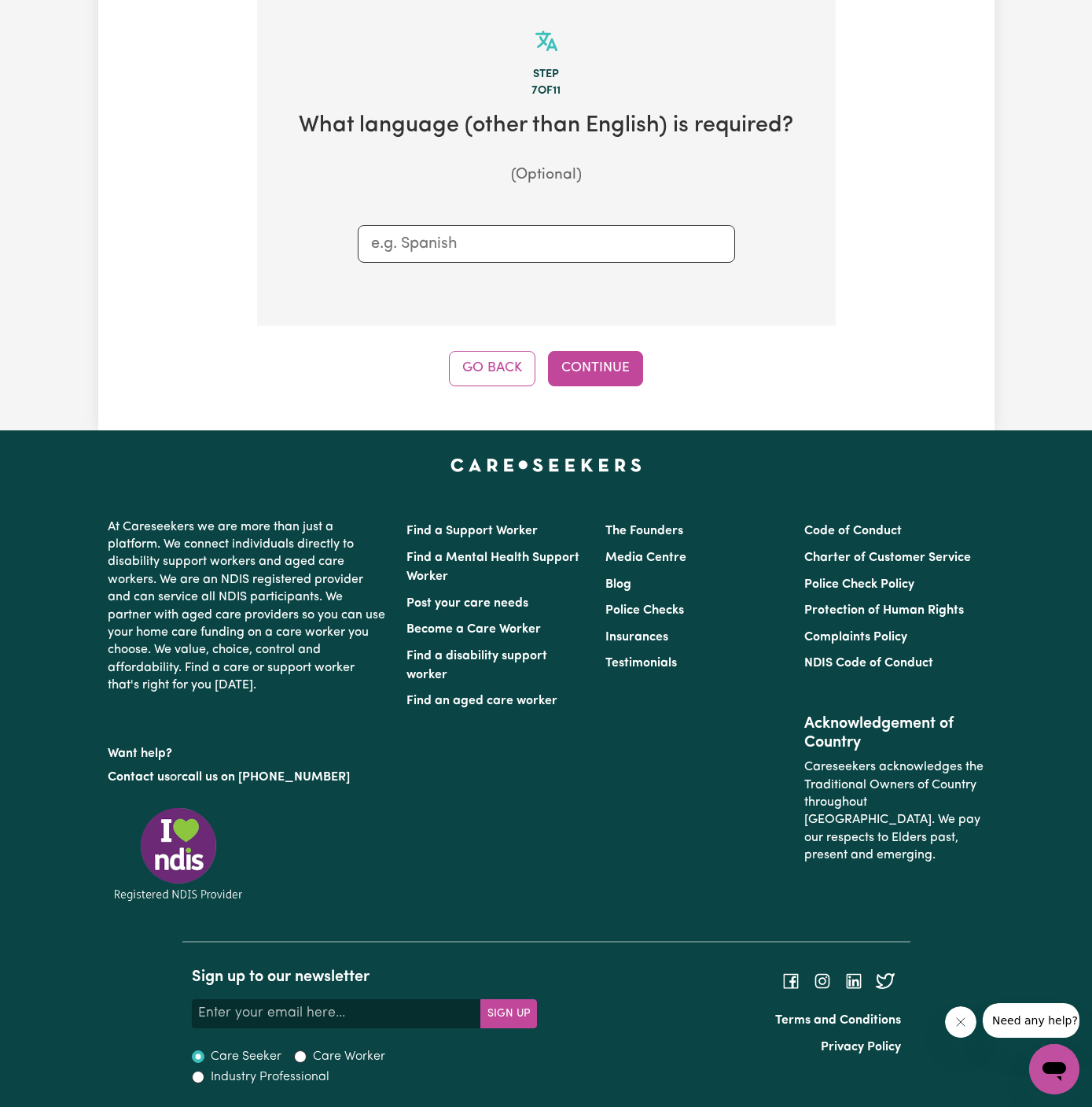
scroll to position [408, 0]
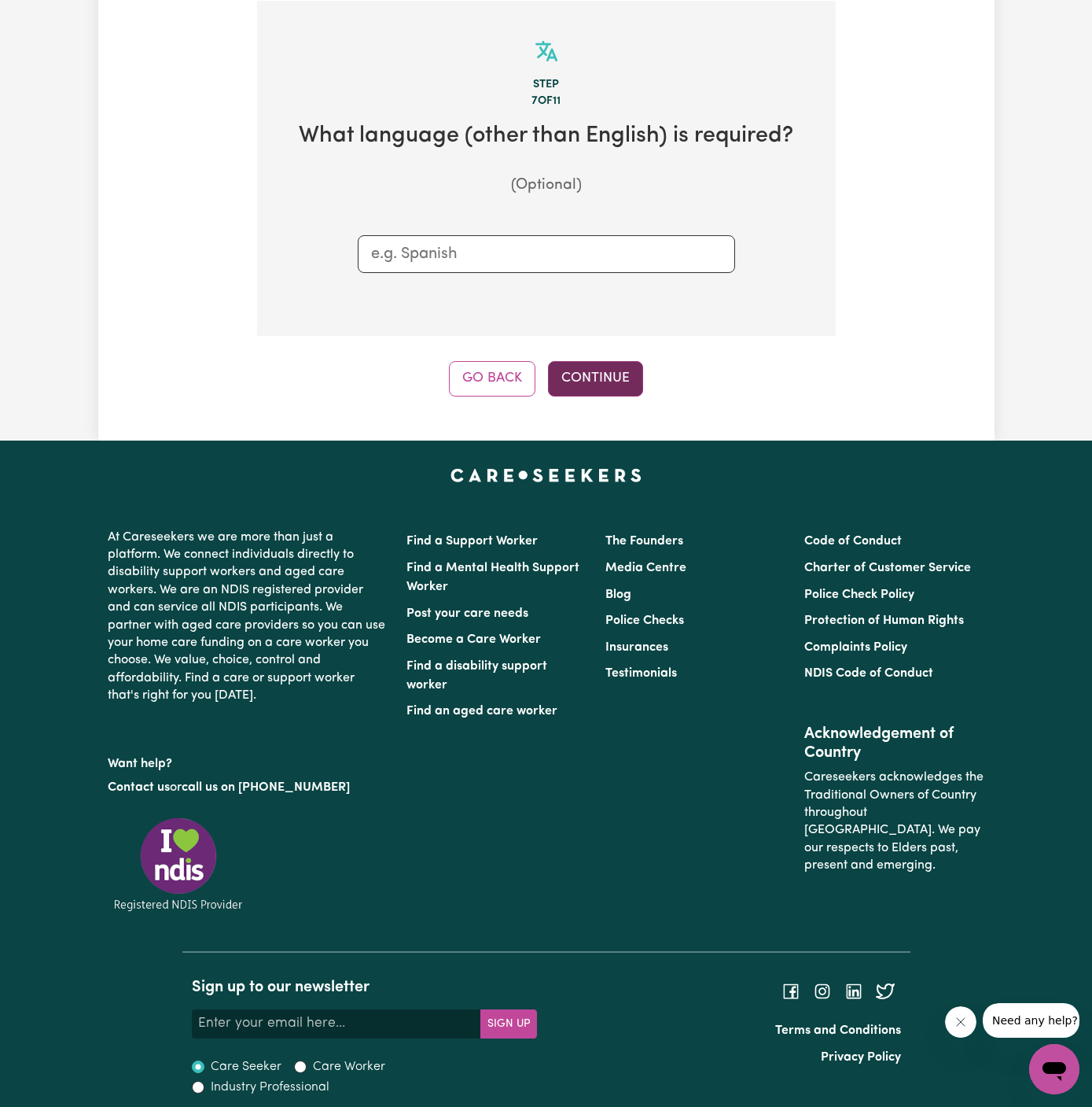
click at [595, 386] on button "Continue" at bounding box center [596, 378] width 95 height 35
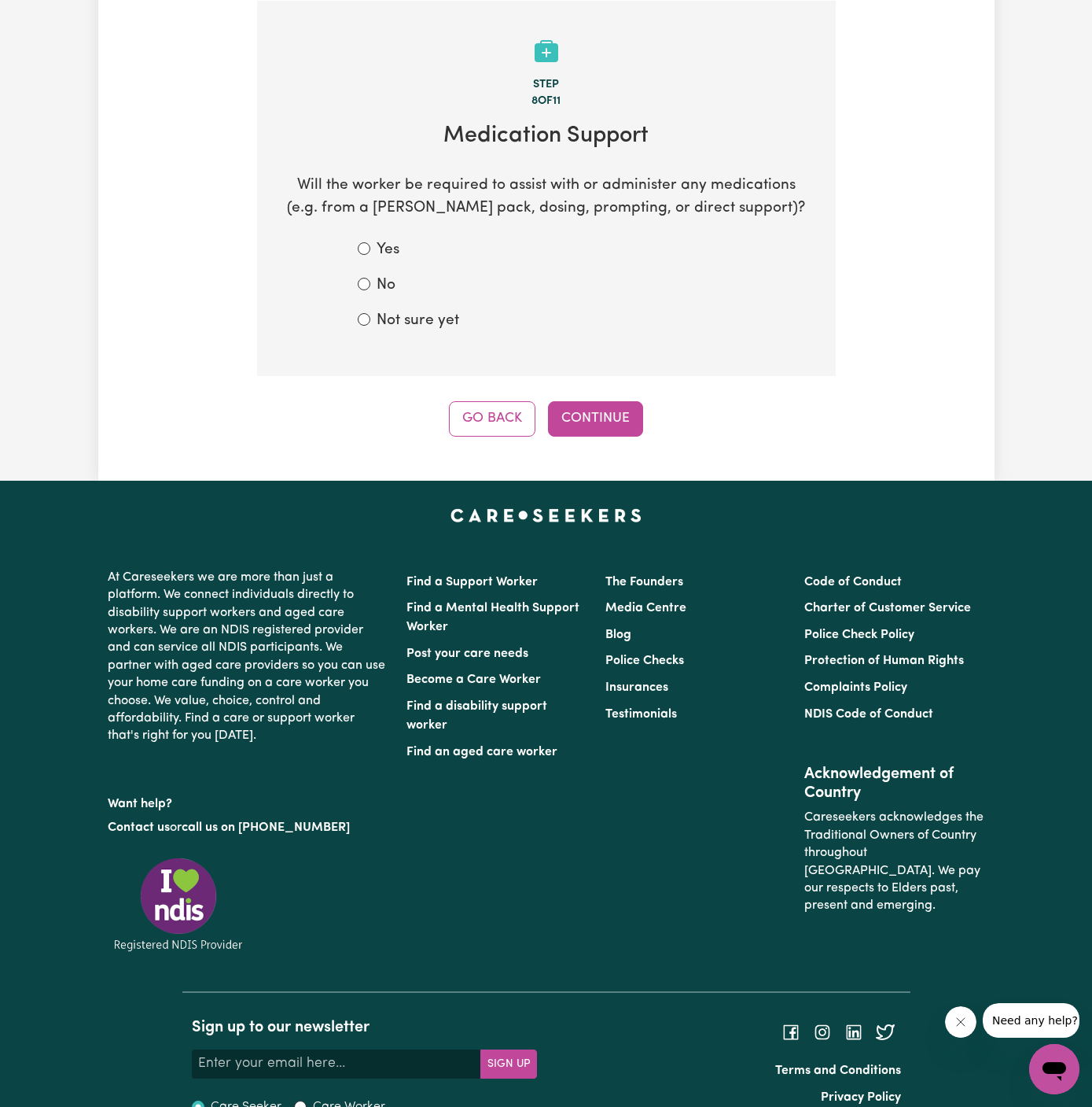
click at [386, 317] on label "Not sure yet" at bounding box center [418, 321] width 82 height 22
click at [370, 317] on input "Not sure yet" at bounding box center [364, 319] width 13 height 13
radio input "true"
click at [560, 401] on button "Continue" at bounding box center [596, 419] width 95 height 35
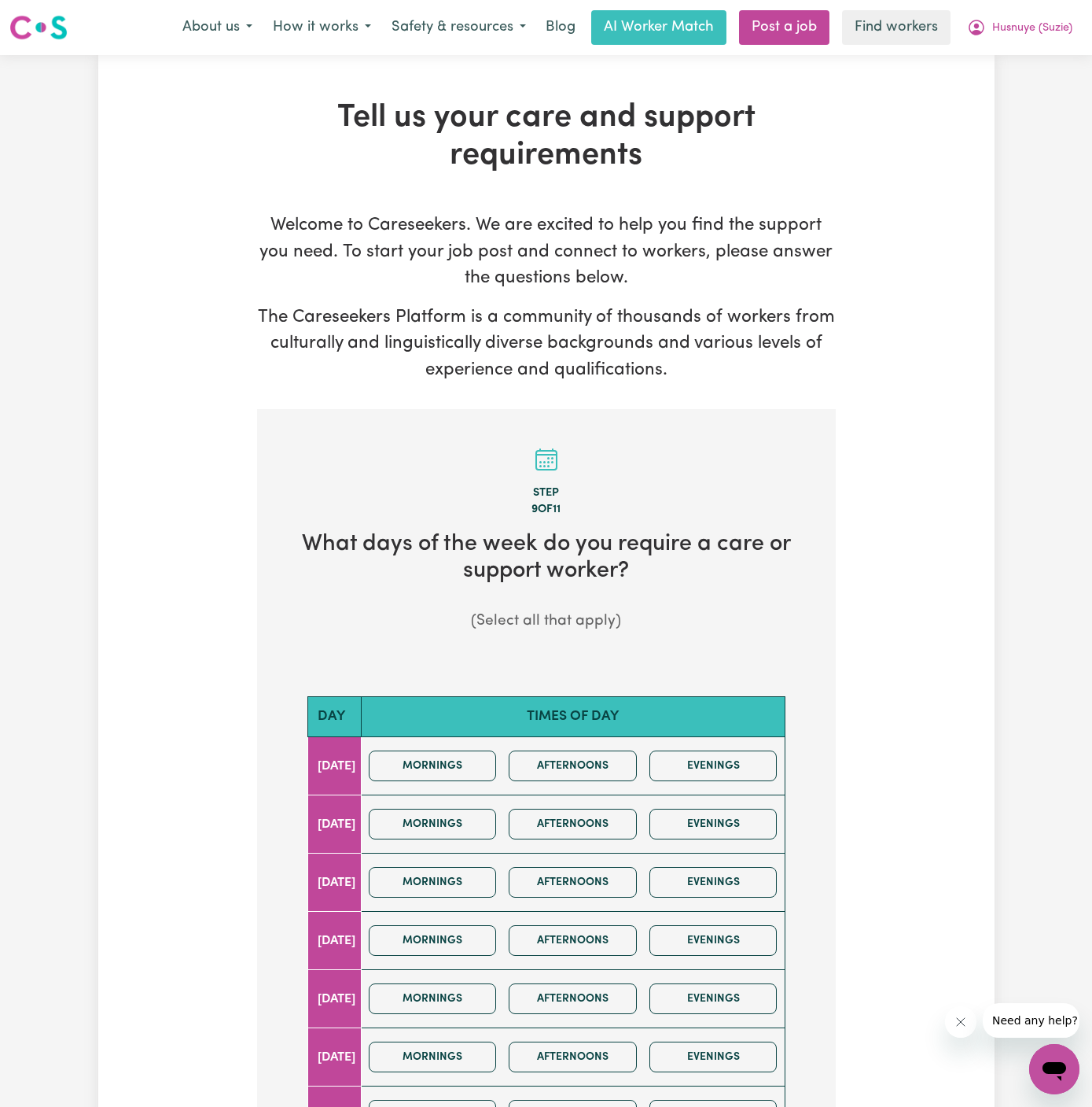
click at [576, 406] on div "Welcome to Careseekers. We are excited to help you find the support you need. T…" at bounding box center [546, 872] width 578 height 1319
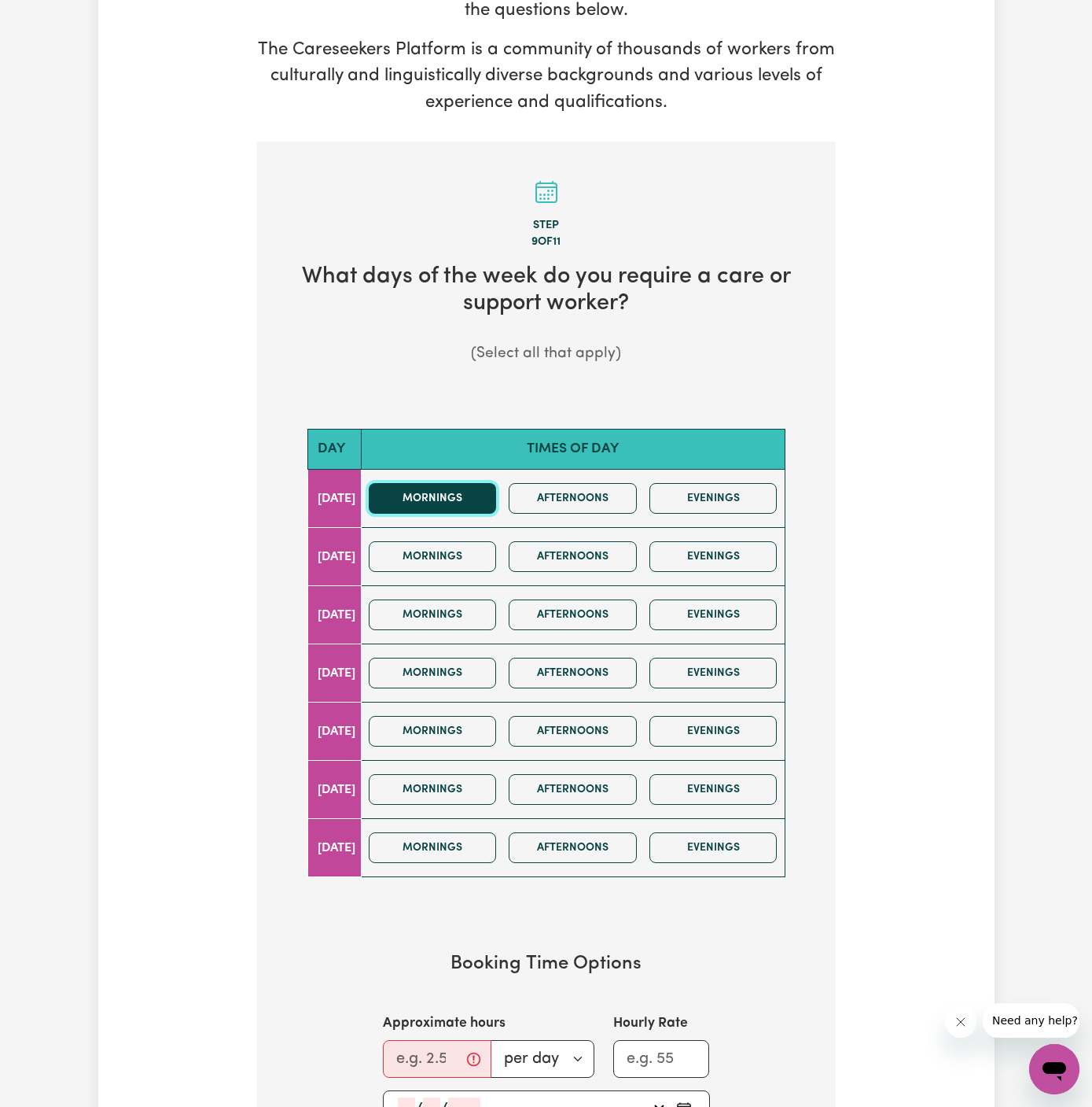
click at [470, 500] on button "Mornings" at bounding box center [433, 497] width 128 height 30
click at [556, 500] on button "Afternoons" at bounding box center [572, 497] width 128 height 30
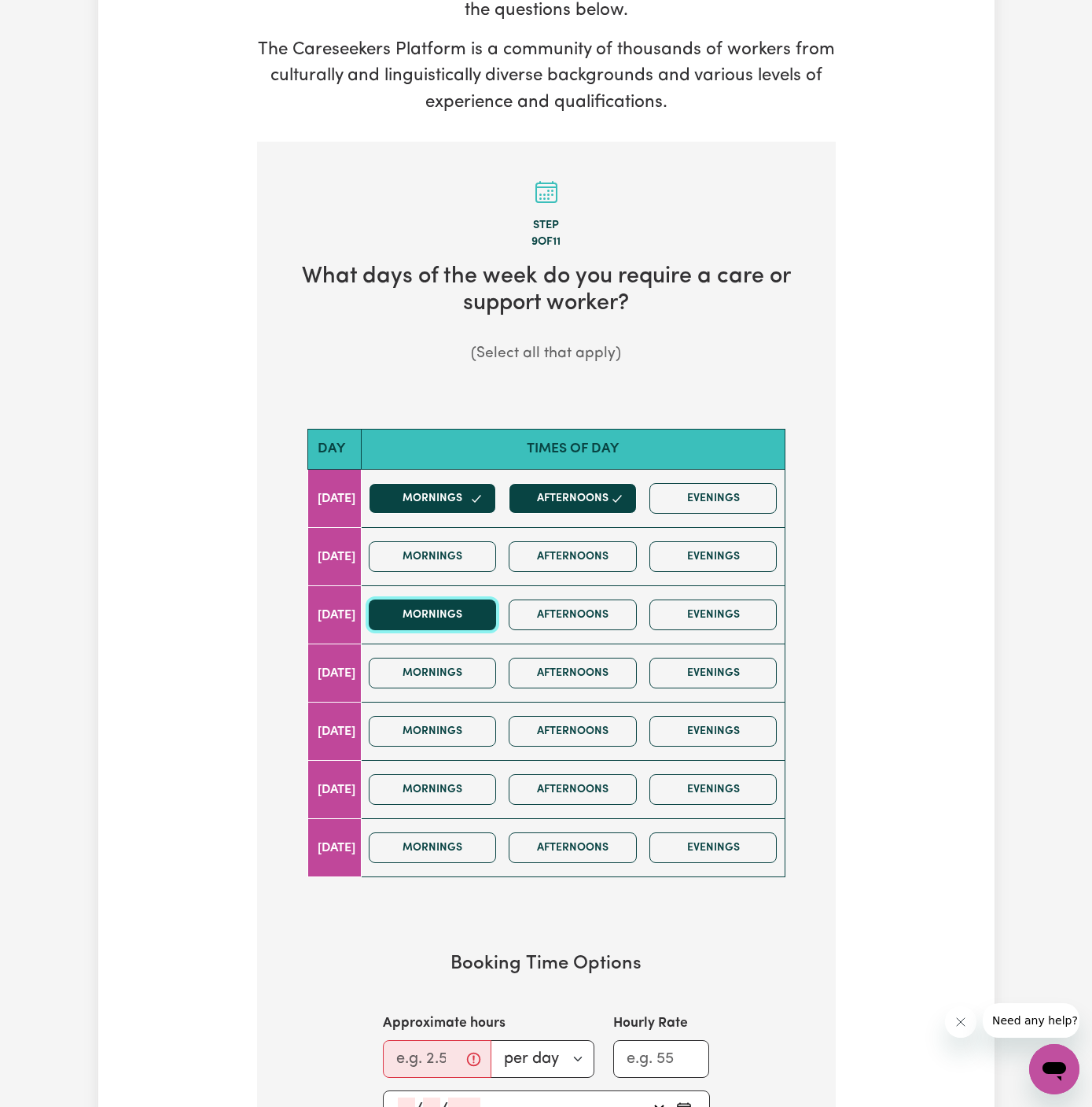
click at [491, 618] on button "Mornings" at bounding box center [433, 614] width 128 height 30
click at [545, 612] on button "Afternoons" at bounding box center [572, 614] width 128 height 30
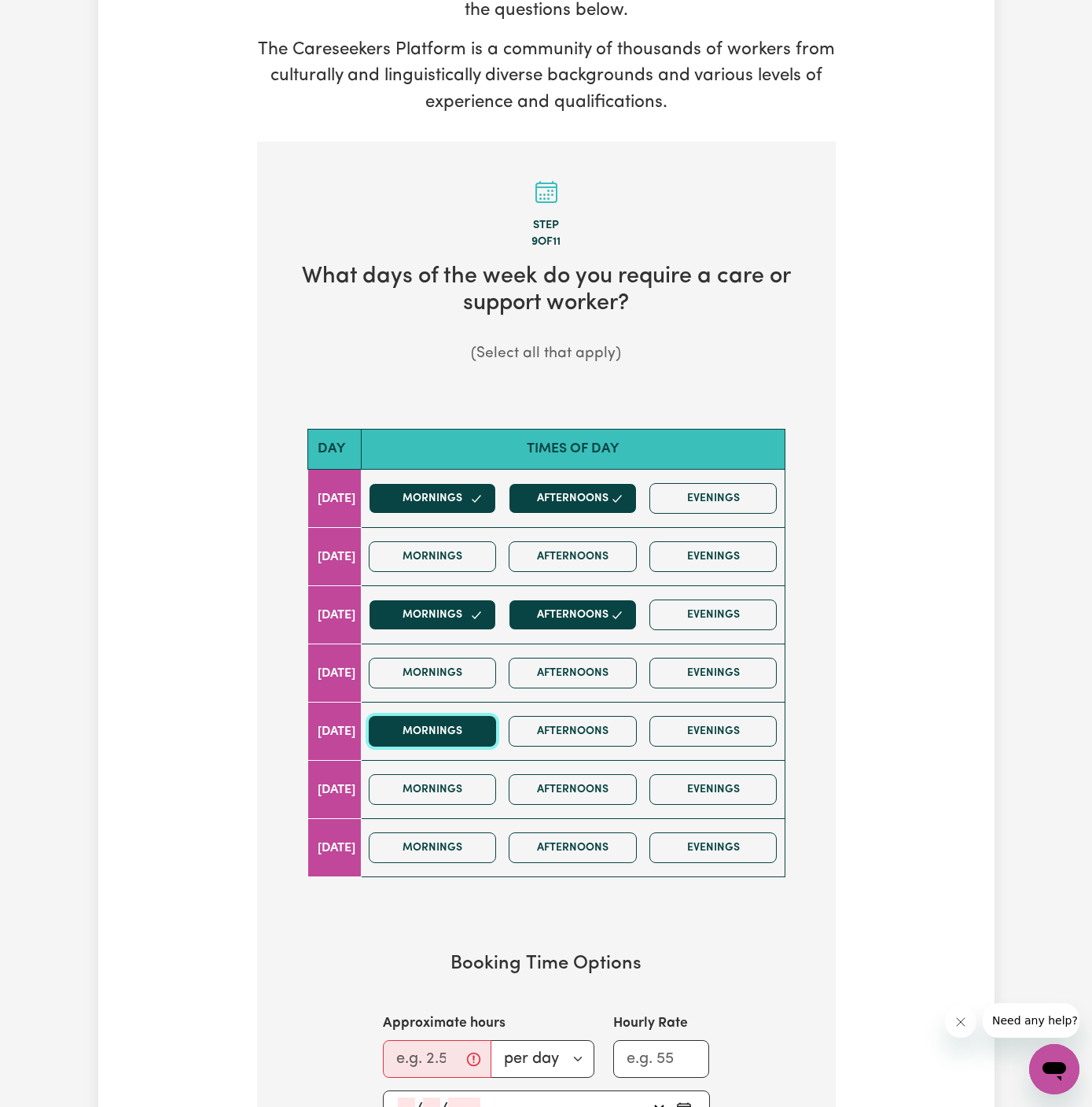
click at [489, 726] on button "Mornings" at bounding box center [433, 731] width 128 height 30
click at [578, 726] on button "Afternoons" at bounding box center [572, 731] width 128 height 30
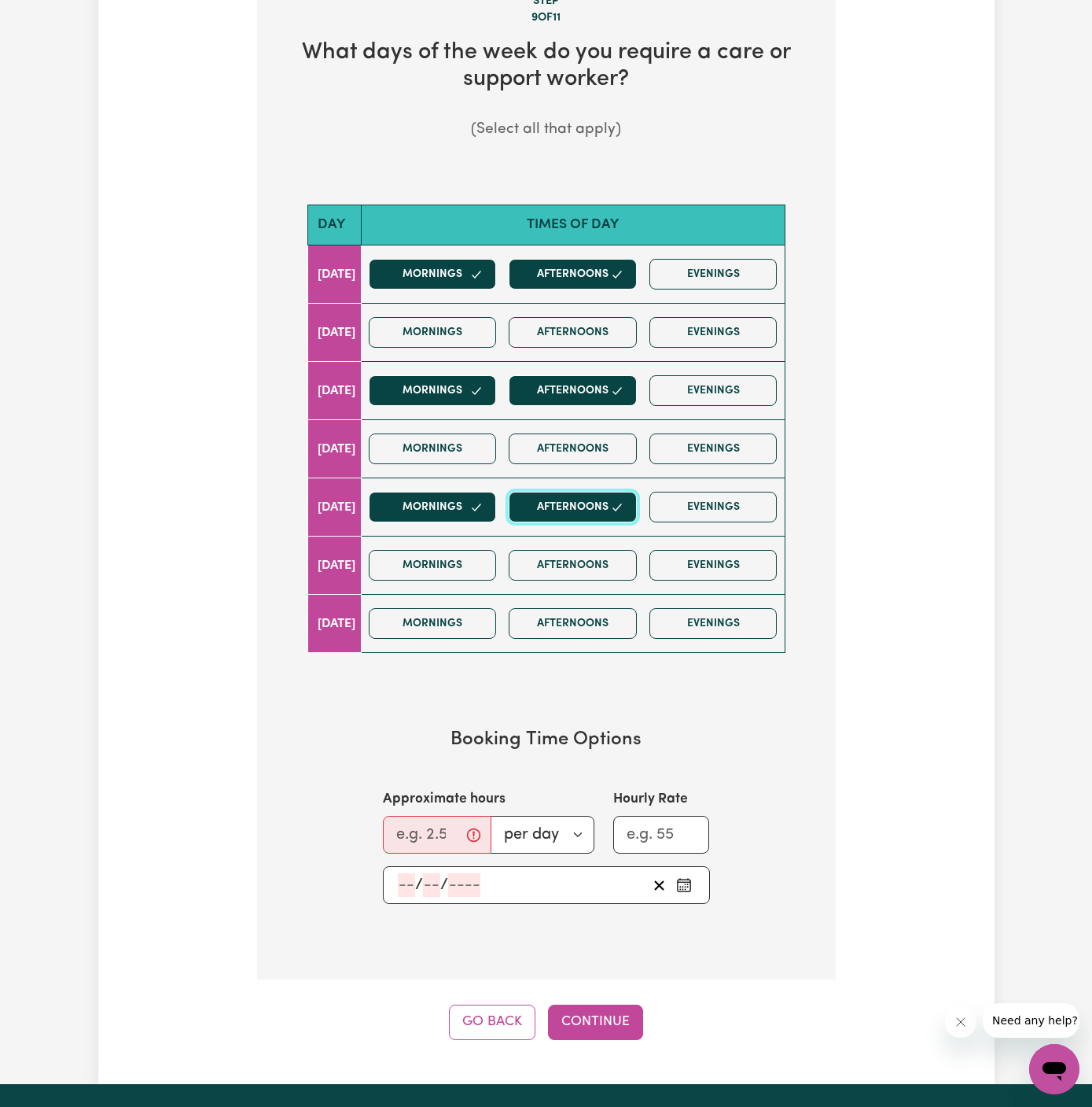
scroll to position [774, 0]
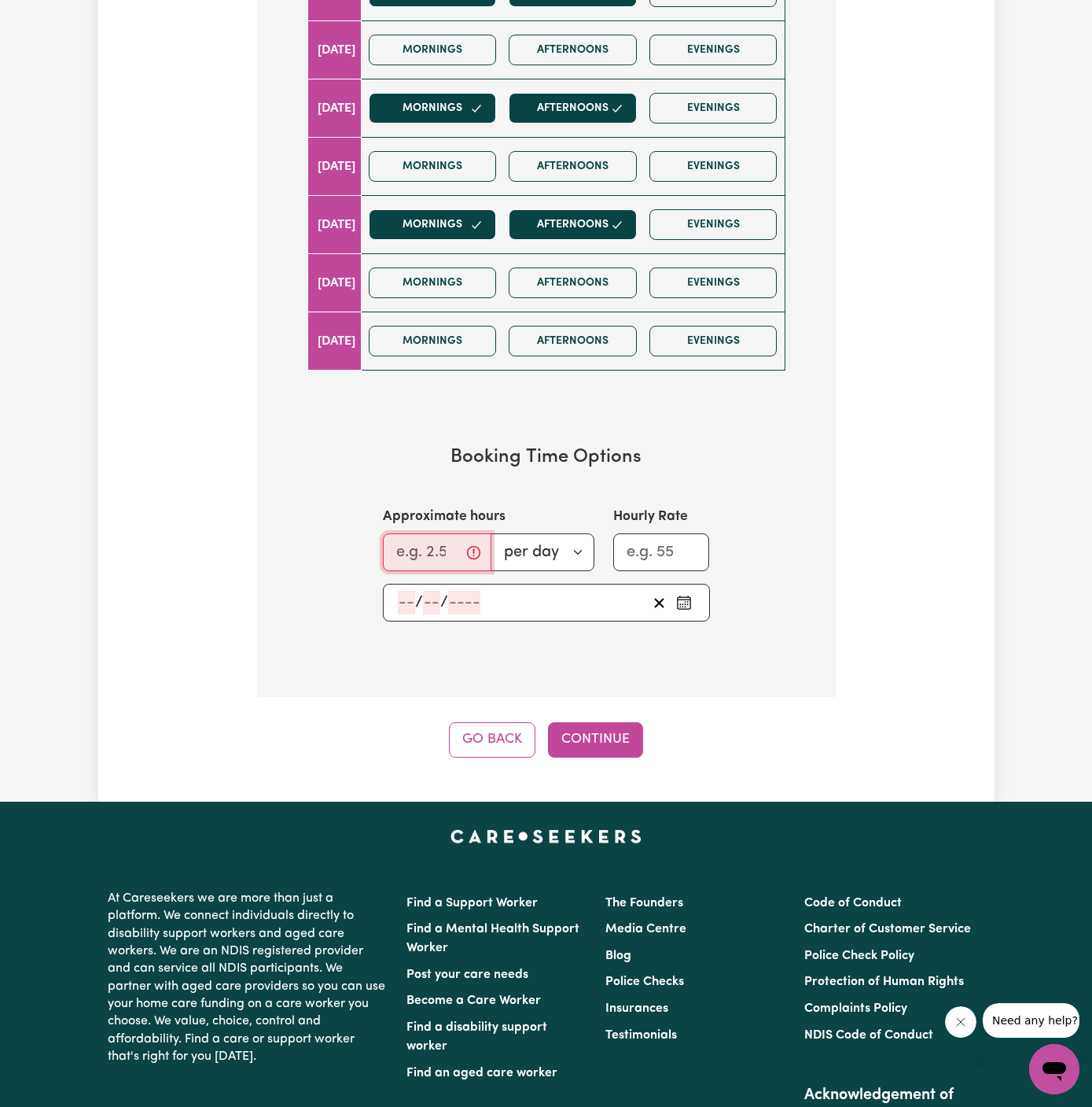
click at [415, 534] on input "Approximate hours" at bounding box center [437, 553] width 109 height 38
type input "2"
click at [400, 604] on input "number" at bounding box center [406, 602] width 17 height 23
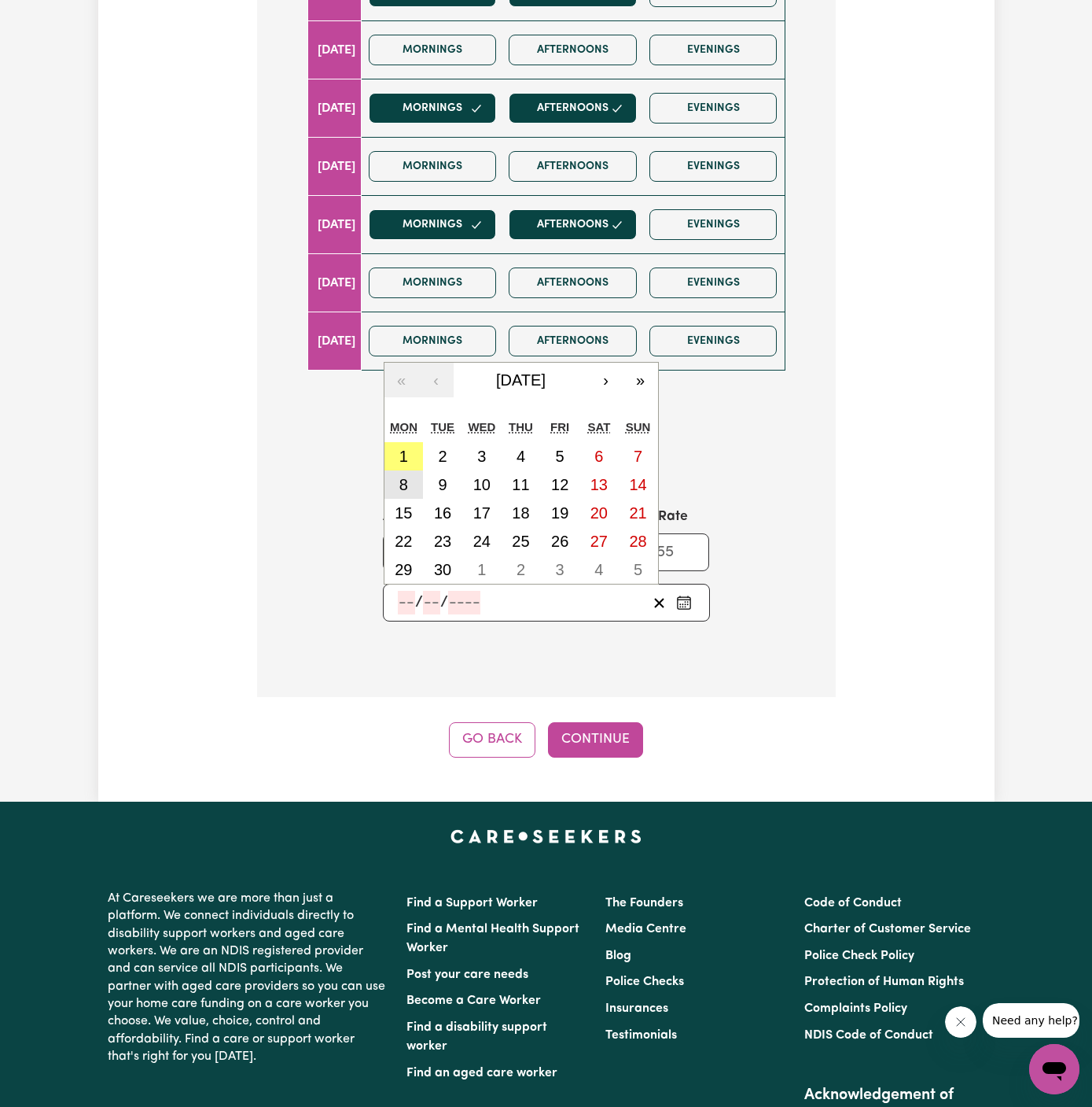
click at [399, 476] on abbr "8" at bounding box center [404, 484] width 9 height 17
type input "2025-09-08"
type input "8"
type input "9"
type input "2025"
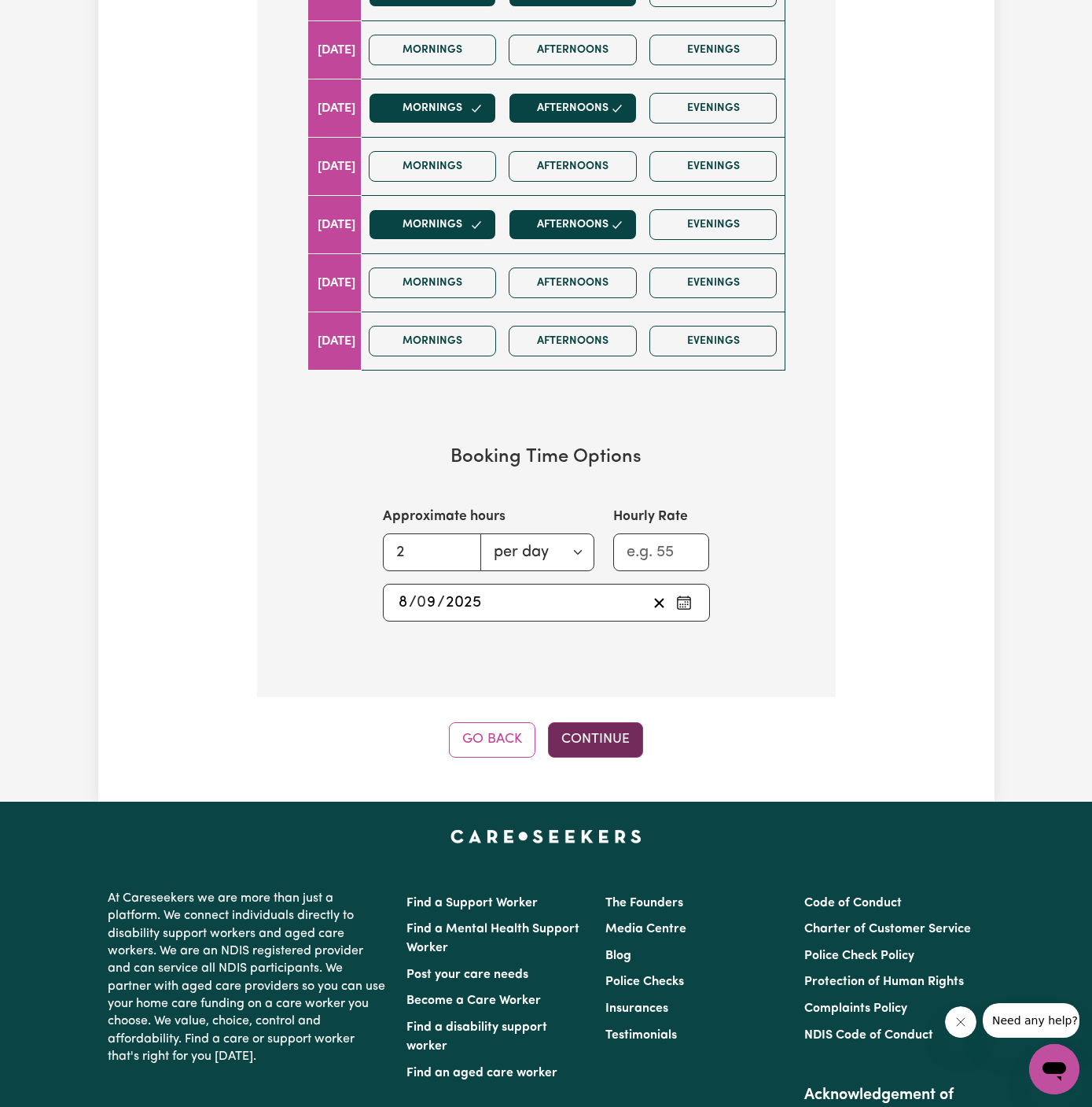
click at [603, 726] on button "Continue" at bounding box center [596, 739] width 95 height 35
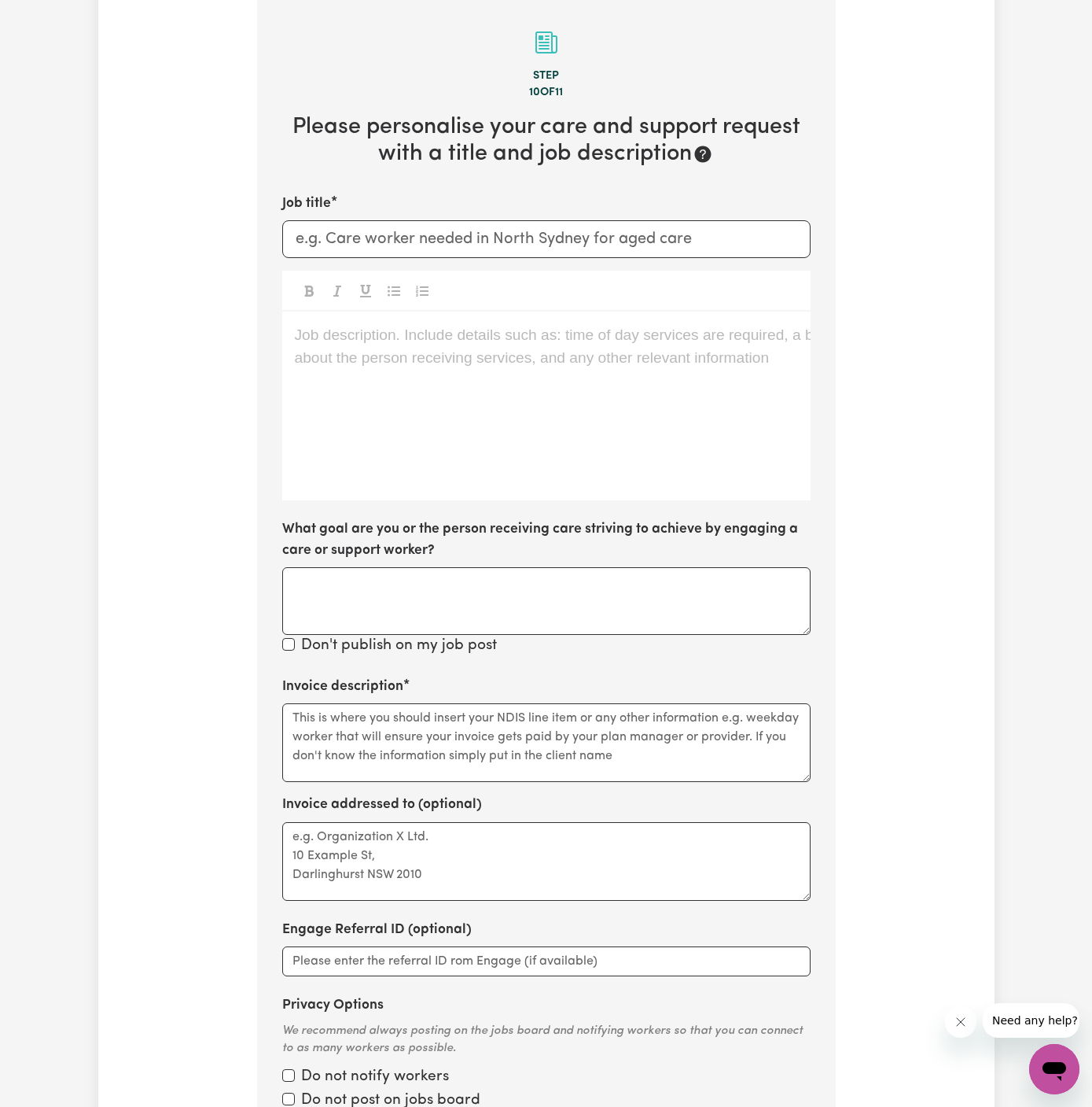
scroll to position [408, 0]
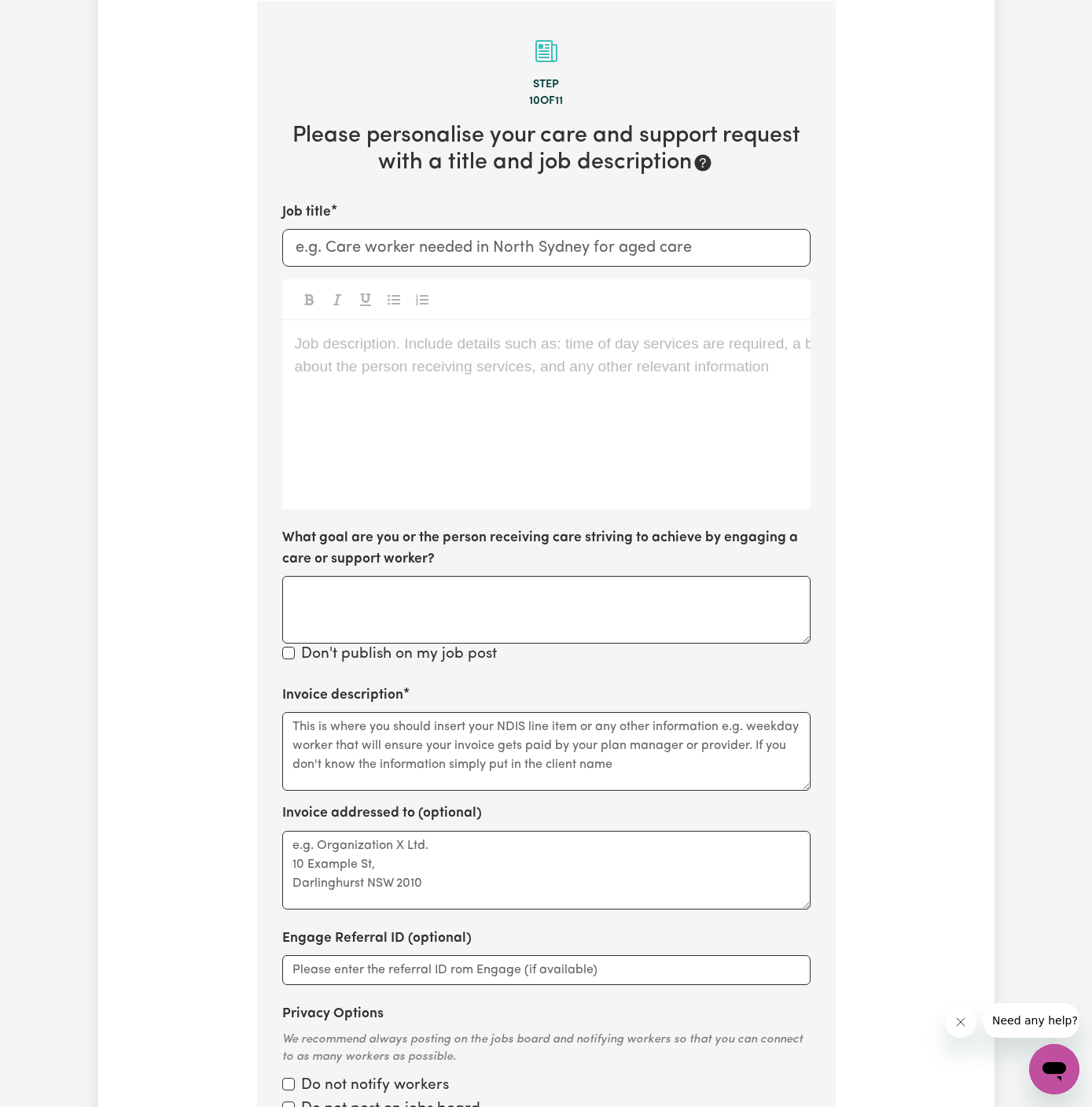
click at [572, 420] on div "Job description. Include details such as: time of day services are required, a …" at bounding box center [546, 414] width 528 height 189
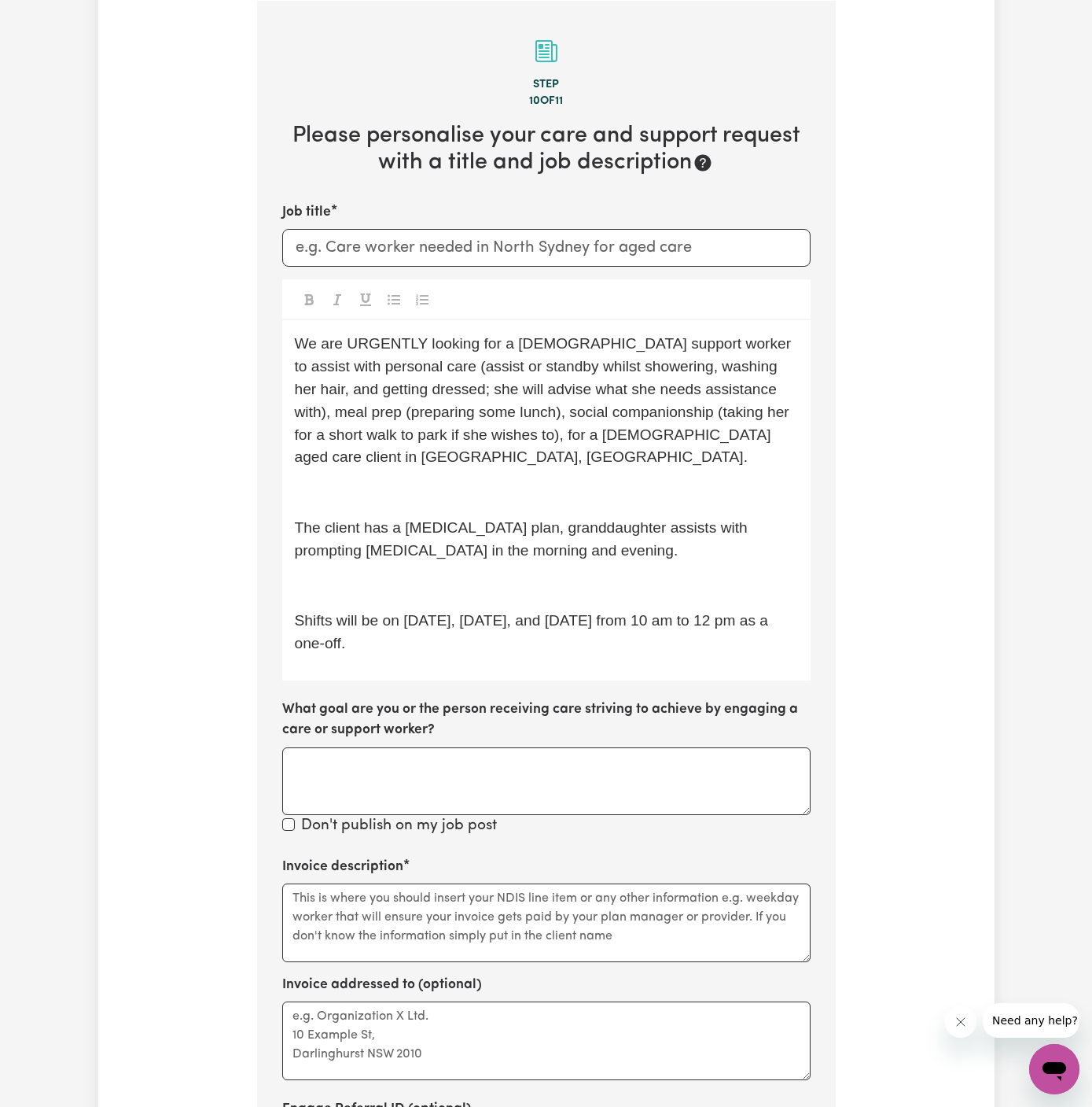
click at [425, 519] on span "The client has a diabetes management plan, granddaughter assists with prompting…" at bounding box center [523, 538] width 457 height 39
click at [421, 494] on p "﻿" at bounding box center [546, 493] width 503 height 22
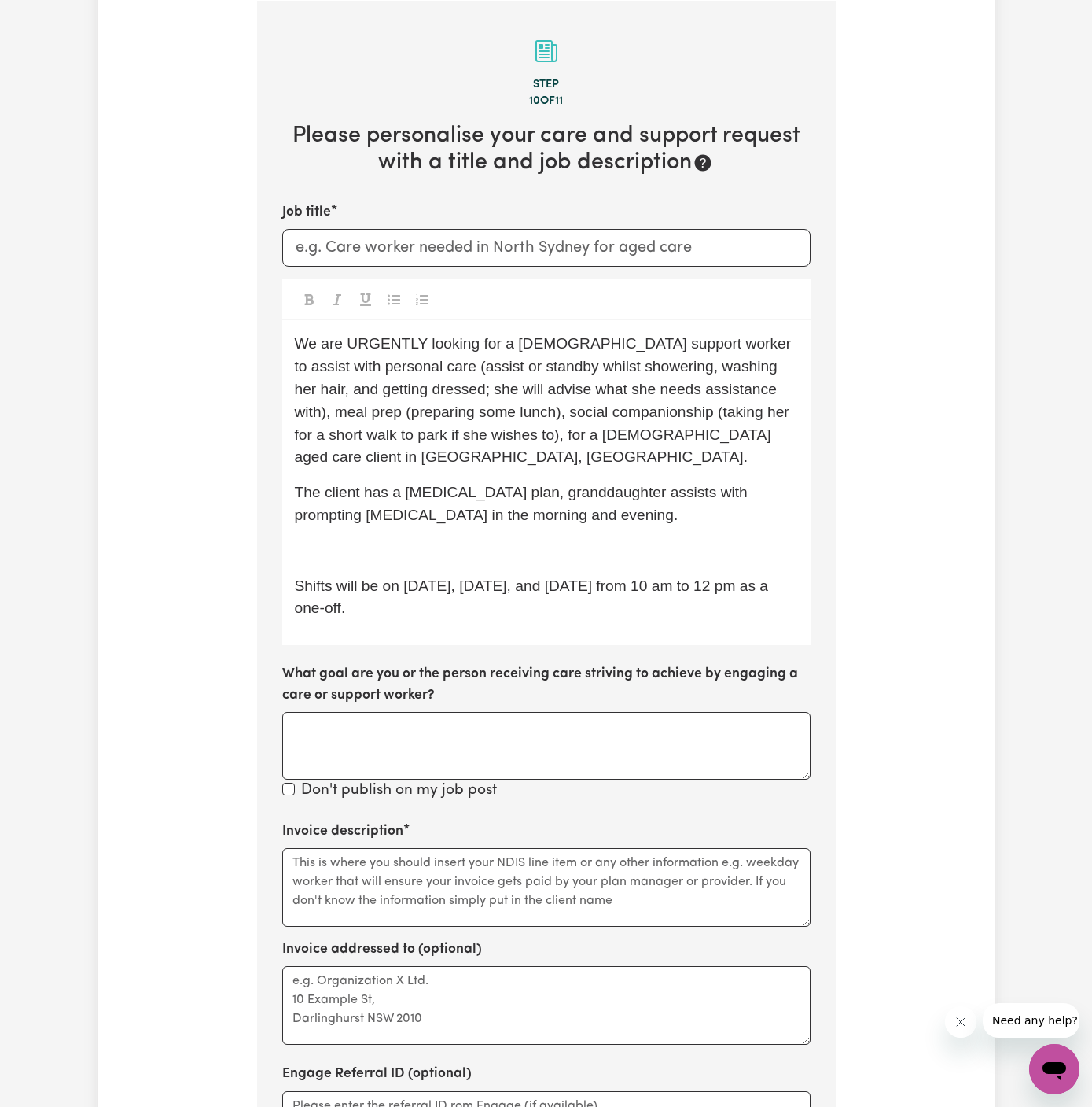
click at [376, 540] on p "﻿" at bounding box center [546, 551] width 503 height 22
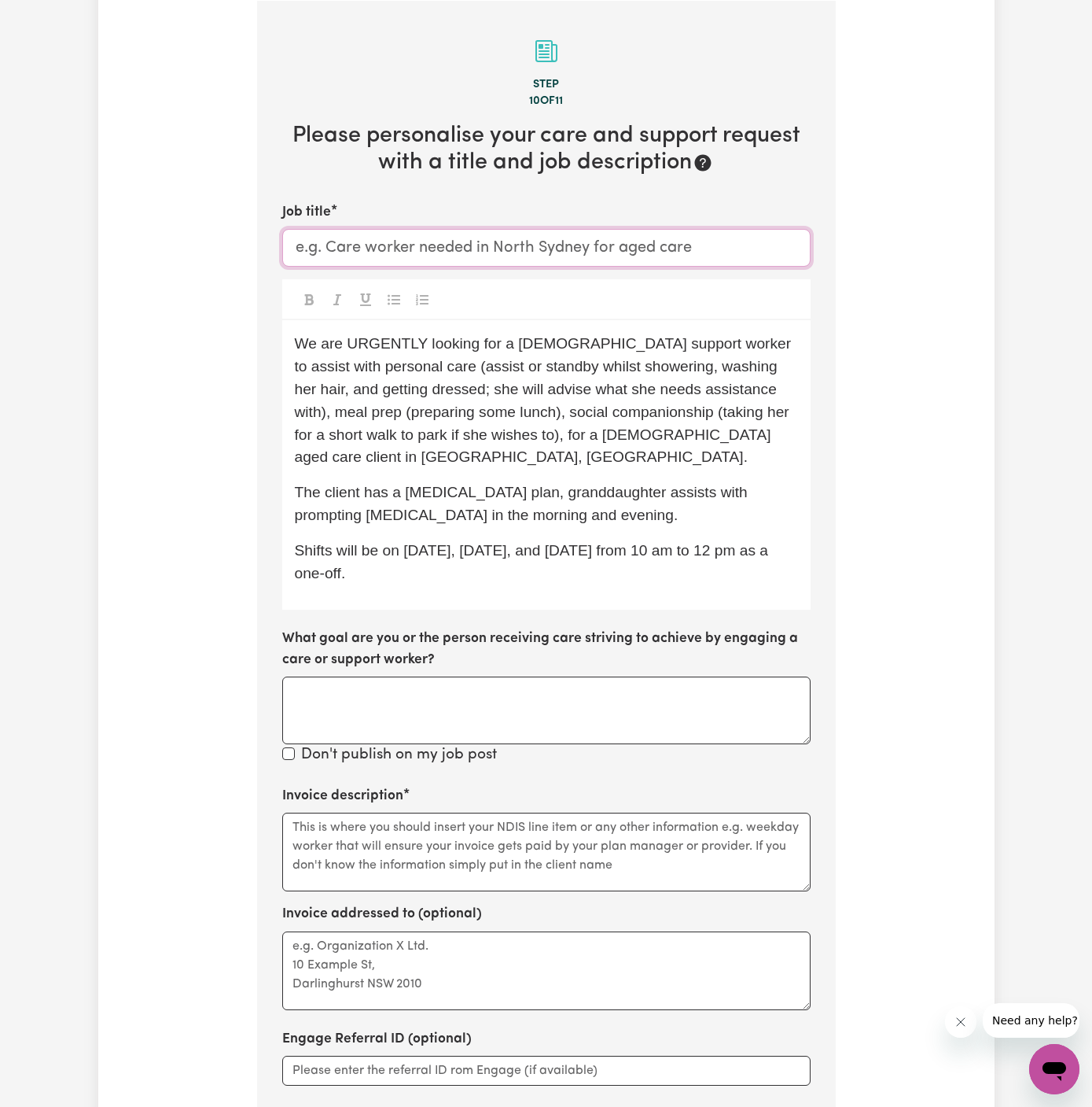
click at [367, 247] on input "Job title" at bounding box center [546, 248] width 528 height 38
click at [597, 249] on input "Female Support Worker Needed In Vauclus, NSW" at bounding box center [546, 248] width 528 height 38
type input "Female Support Worker Needed In Vaucluse, NSW"
click at [656, 304] on div at bounding box center [546, 299] width 528 height 41
click at [584, 451] on p "We are URGENTLY looking for a female support worker to assist with personal car…" at bounding box center [546, 400] width 503 height 136
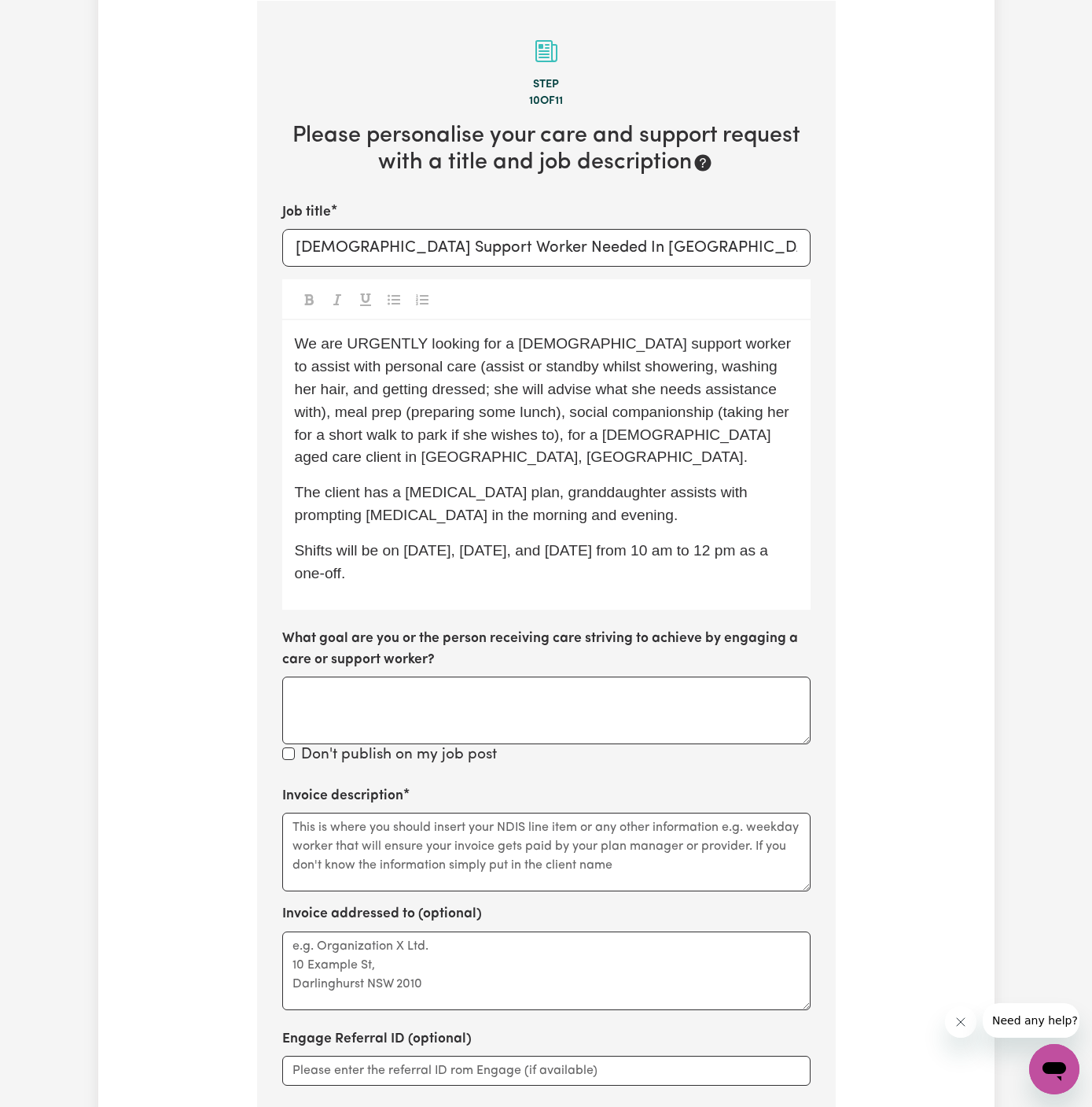
click at [564, 569] on p "Shifts will be on 08/09 Monday, 10/09 Wednesday, and 12/09 Friday from 10 am to…" at bounding box center [546, 562] width 503 height 46
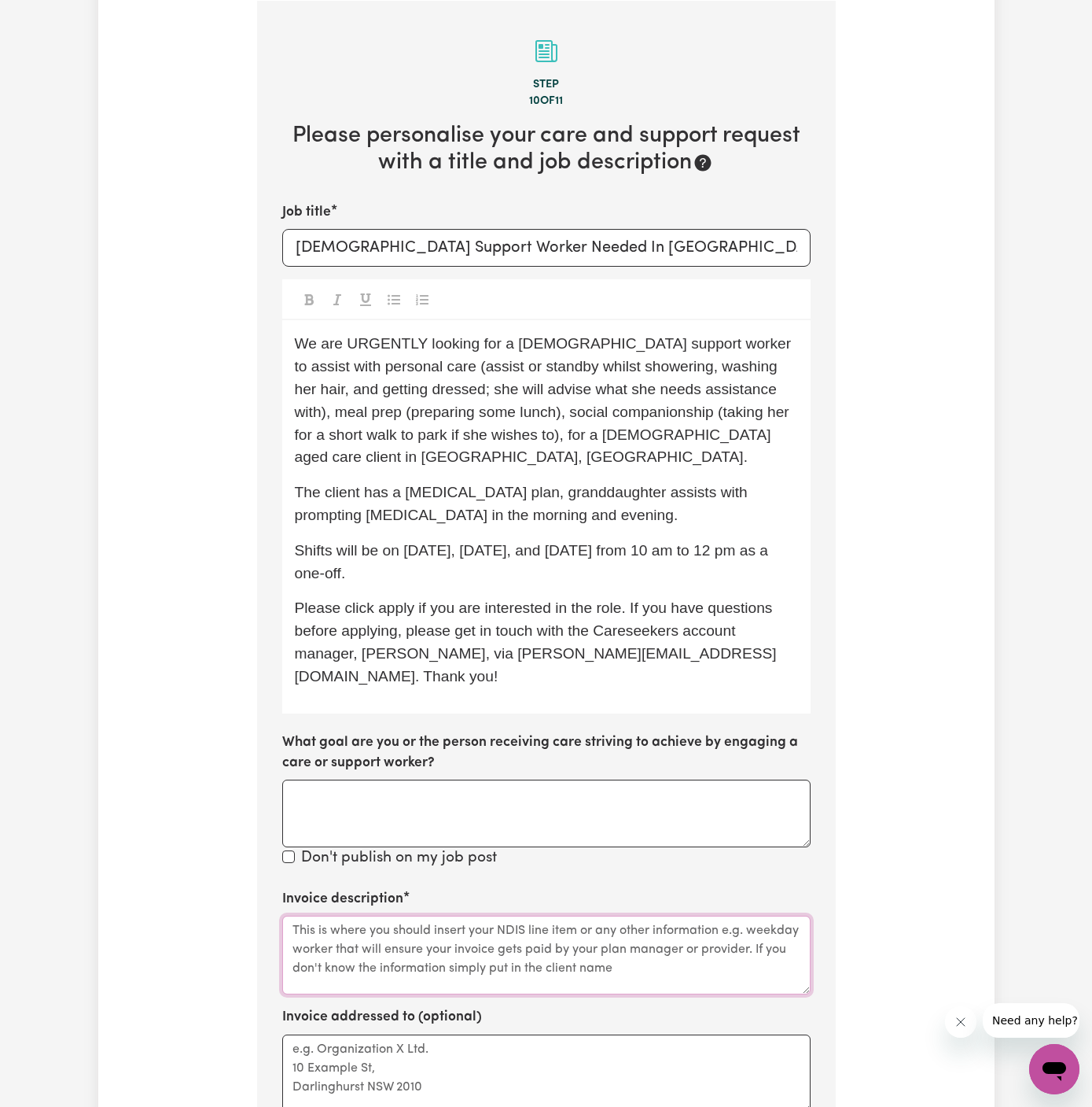
click at [586, 938] on textarea "Invoice description" at bounding box center [546, 955] width 528 height 79
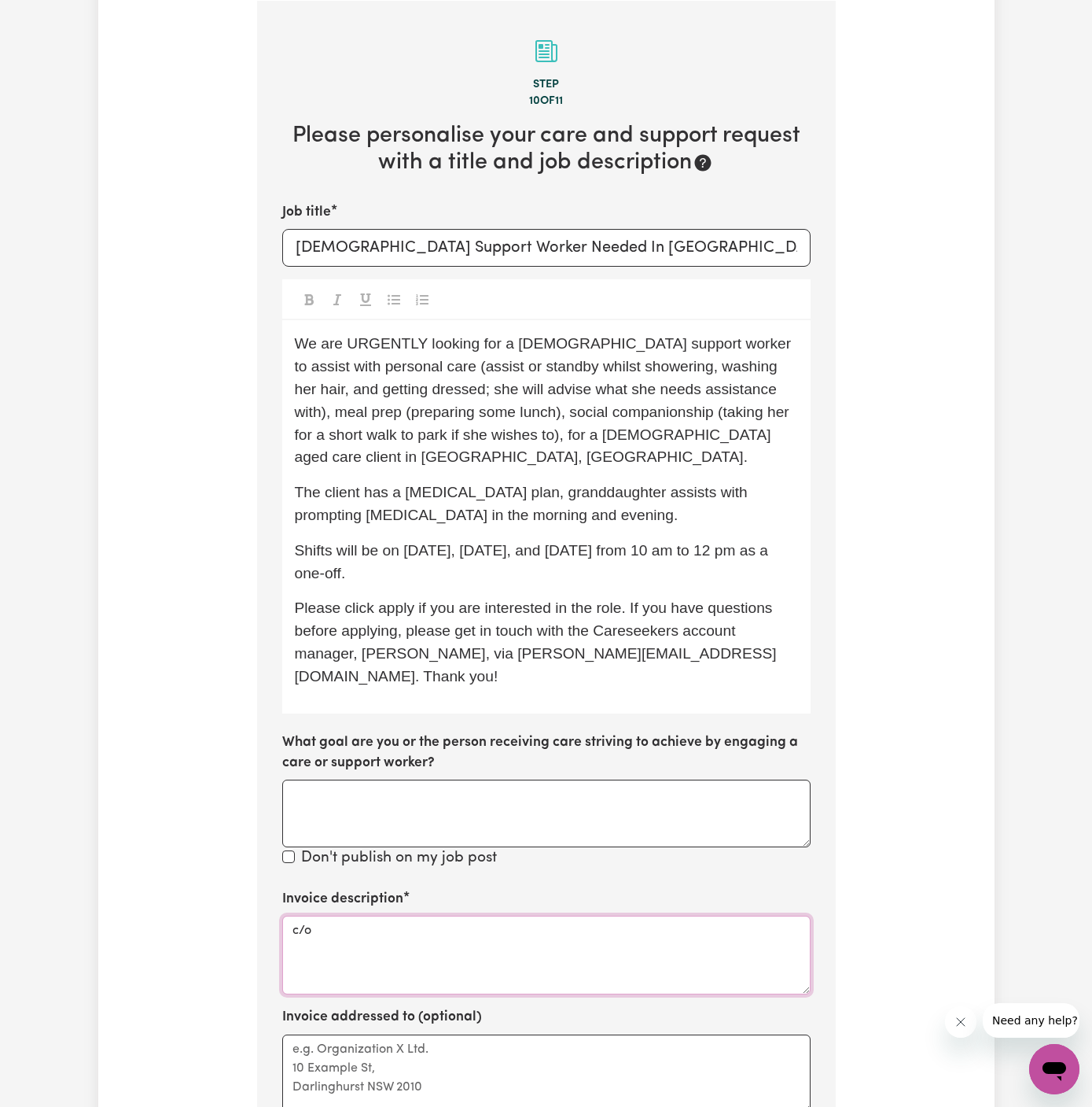
paste textarea "YS HCP"
click at [324, 916] on textarea "c/o YS HCP" at bounding box center [546, 955] width 528 height 79
type textarea "c/o YS HCP"
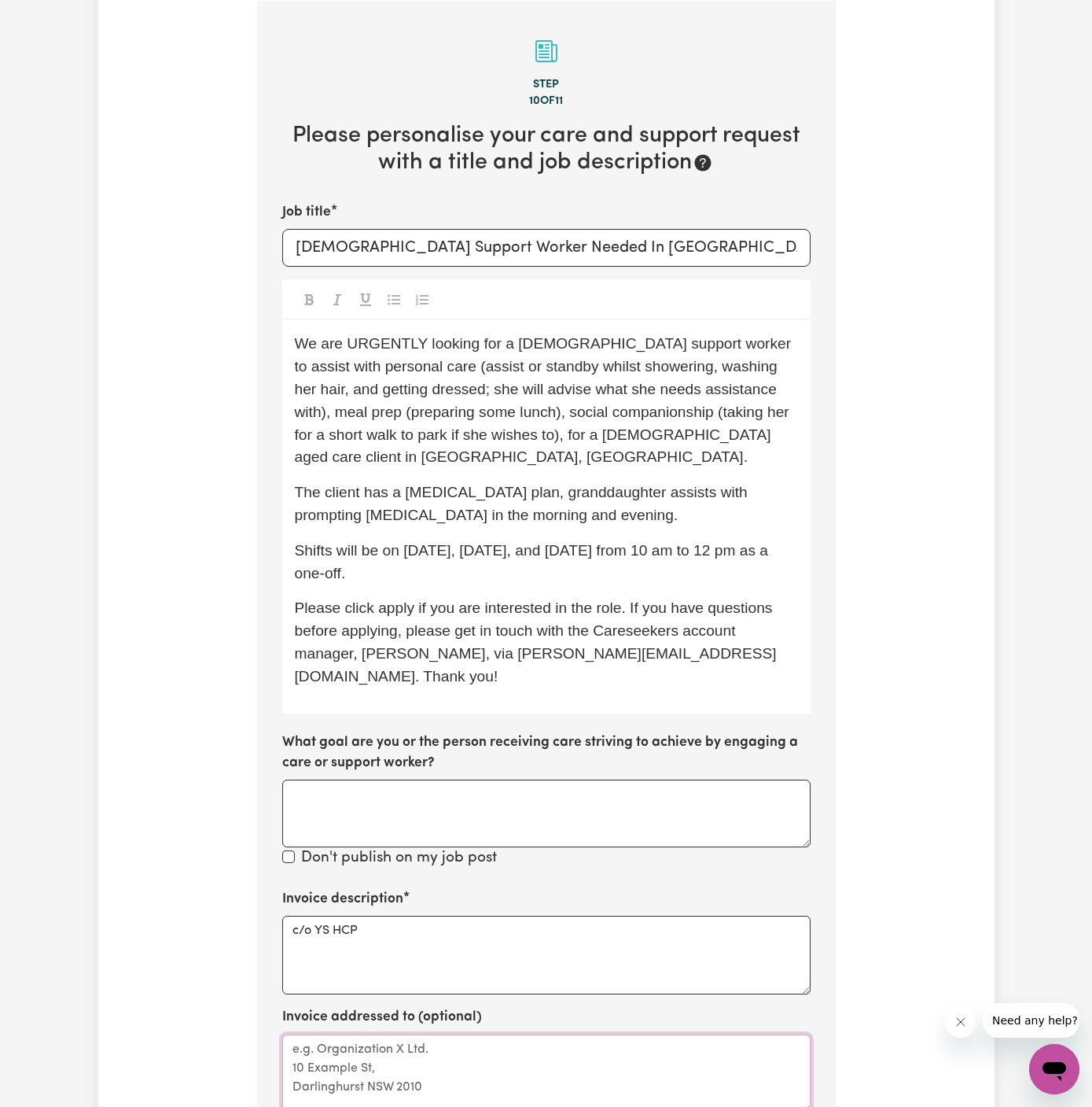
click at [333, 1044] on textarea "Invoice addressed to (optional)" at bounding box center [546, 1073] width 528 height 79
paste textarea "c/o YS HCP"
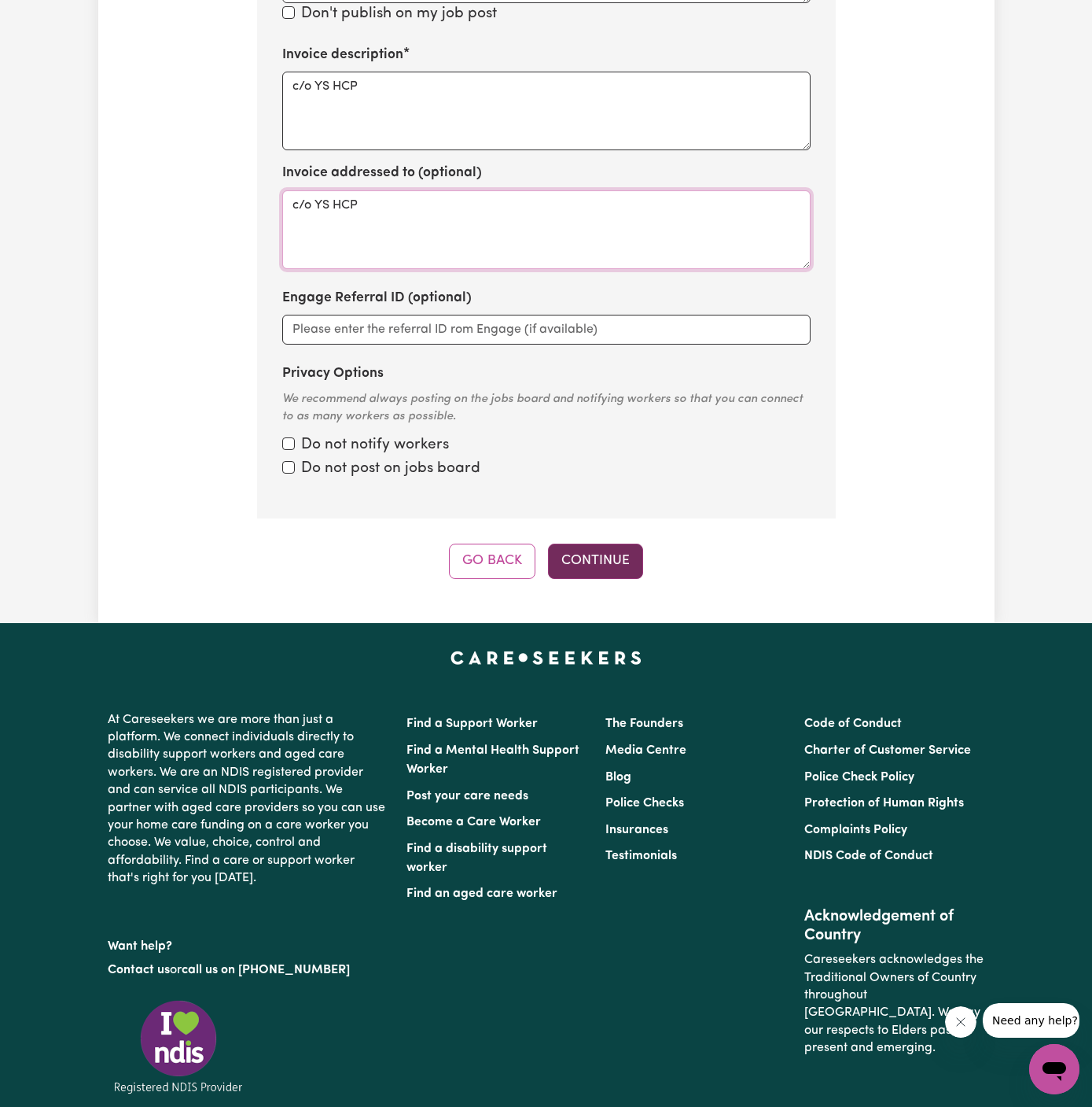
type textarea "c/o YS HCP"
click at [599, 547] on button "Continue" at bounding box center [596, 560] width 95 height 35
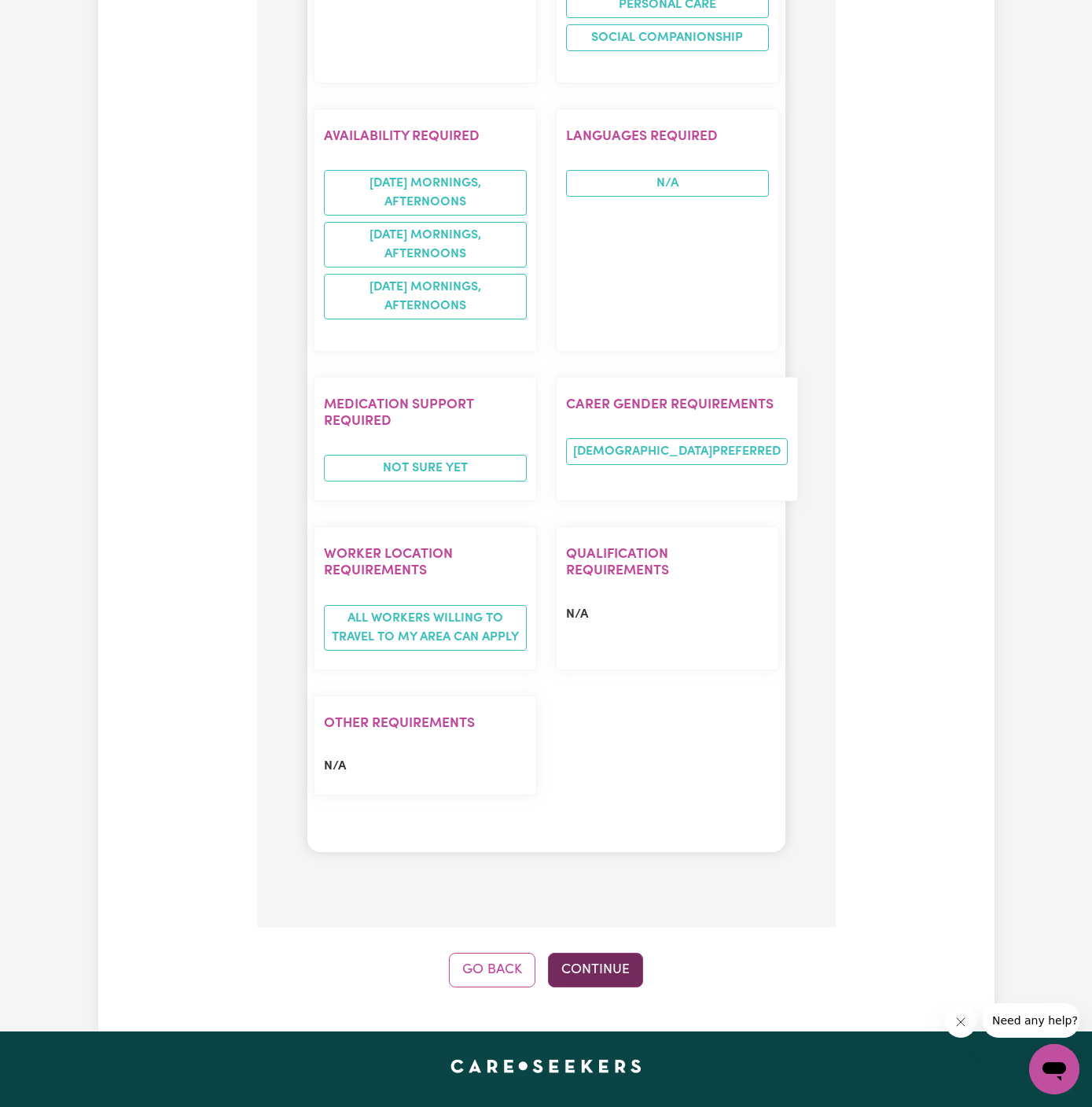
click at [619, 952] on button "Continue" at bounding box center [596, 969] width 95 height 35
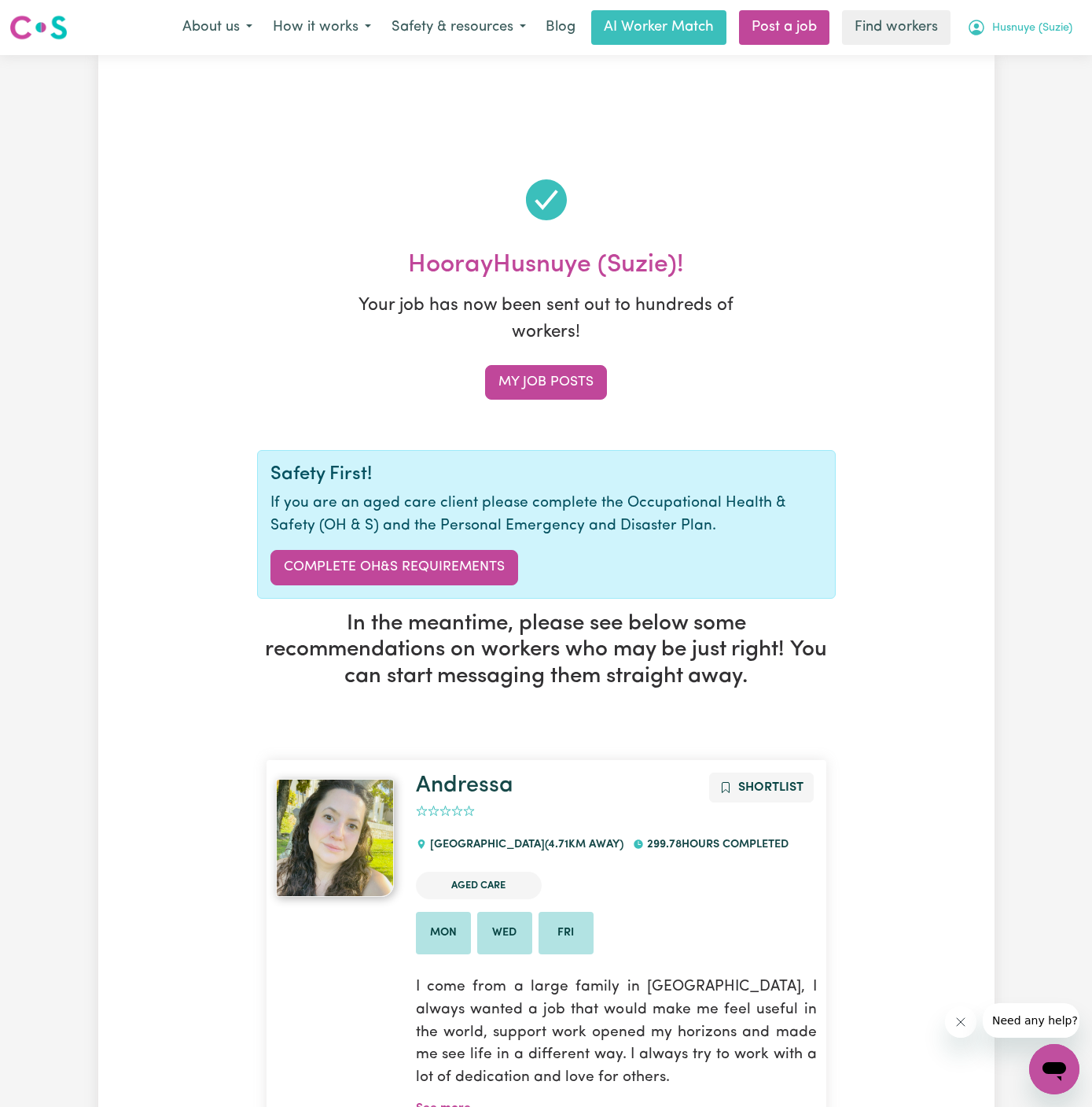
click at [1012, 20] on span "Husnuye (Suzie)" at bounding box center [1032, 29] width 80 height 17
click at [1012, 50] on link "My Dashboard" at bounding box center [1020, 61] width 125 height 30
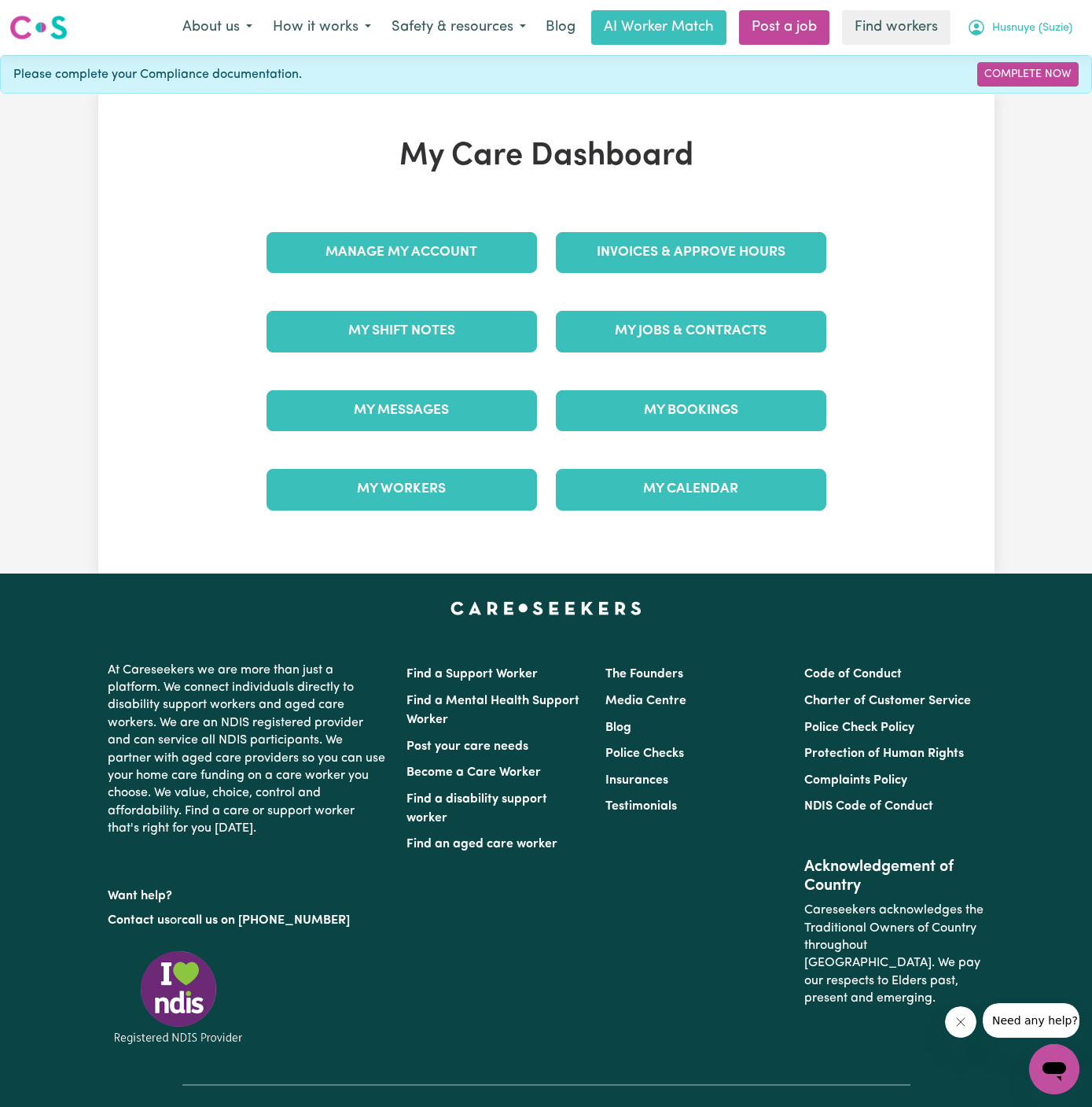
click at [1028, 30] on span "Husnuye (Suzie)" at bounding box center [1032, 29] width 80 height 17
click at [1028, 80] on link "Logout" at bounding box center [1020, 90] width 125 height 30
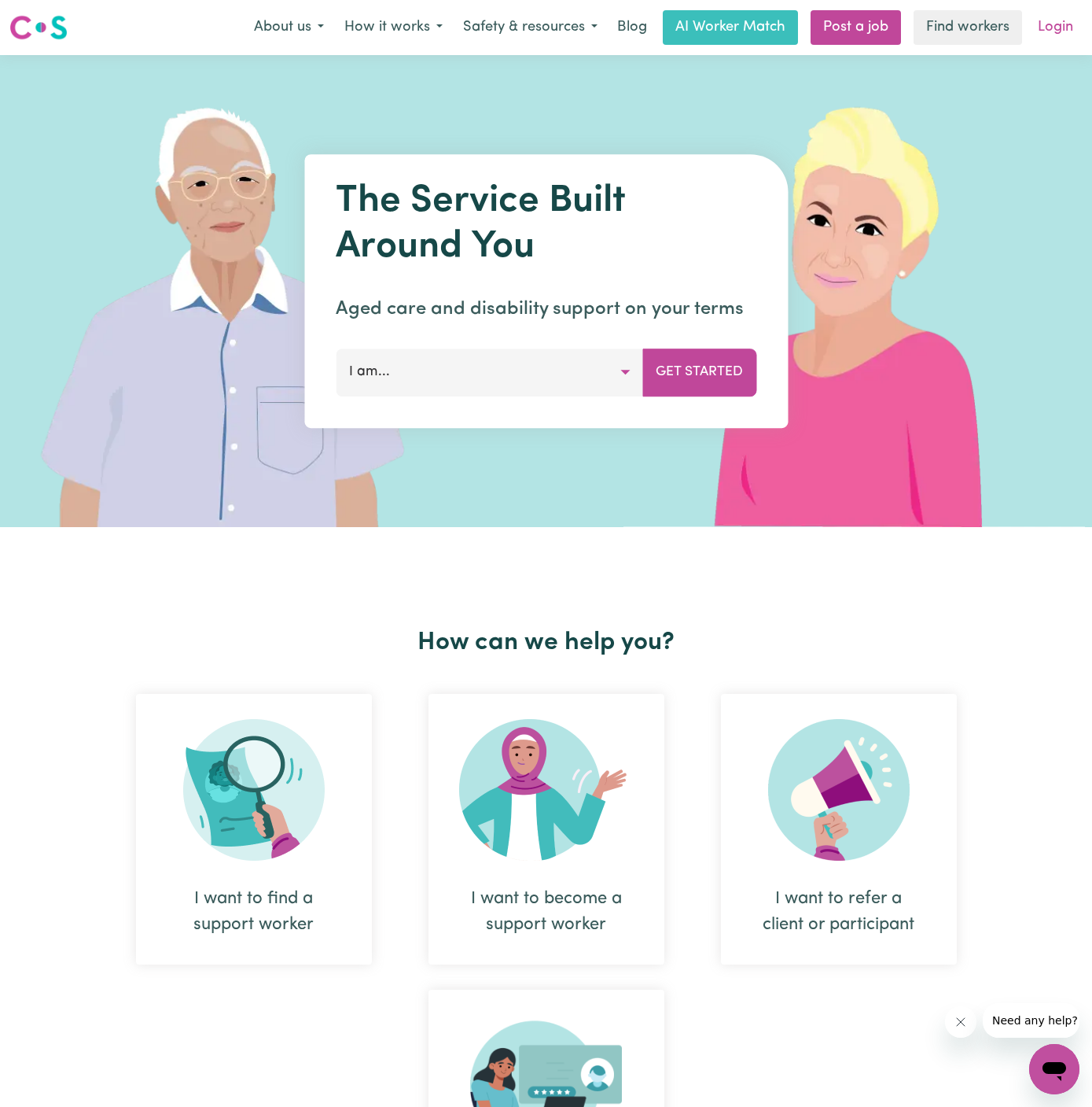
click at [1042, 20] on link "Login" at bounding box center [1056, 28] width 54 height 35
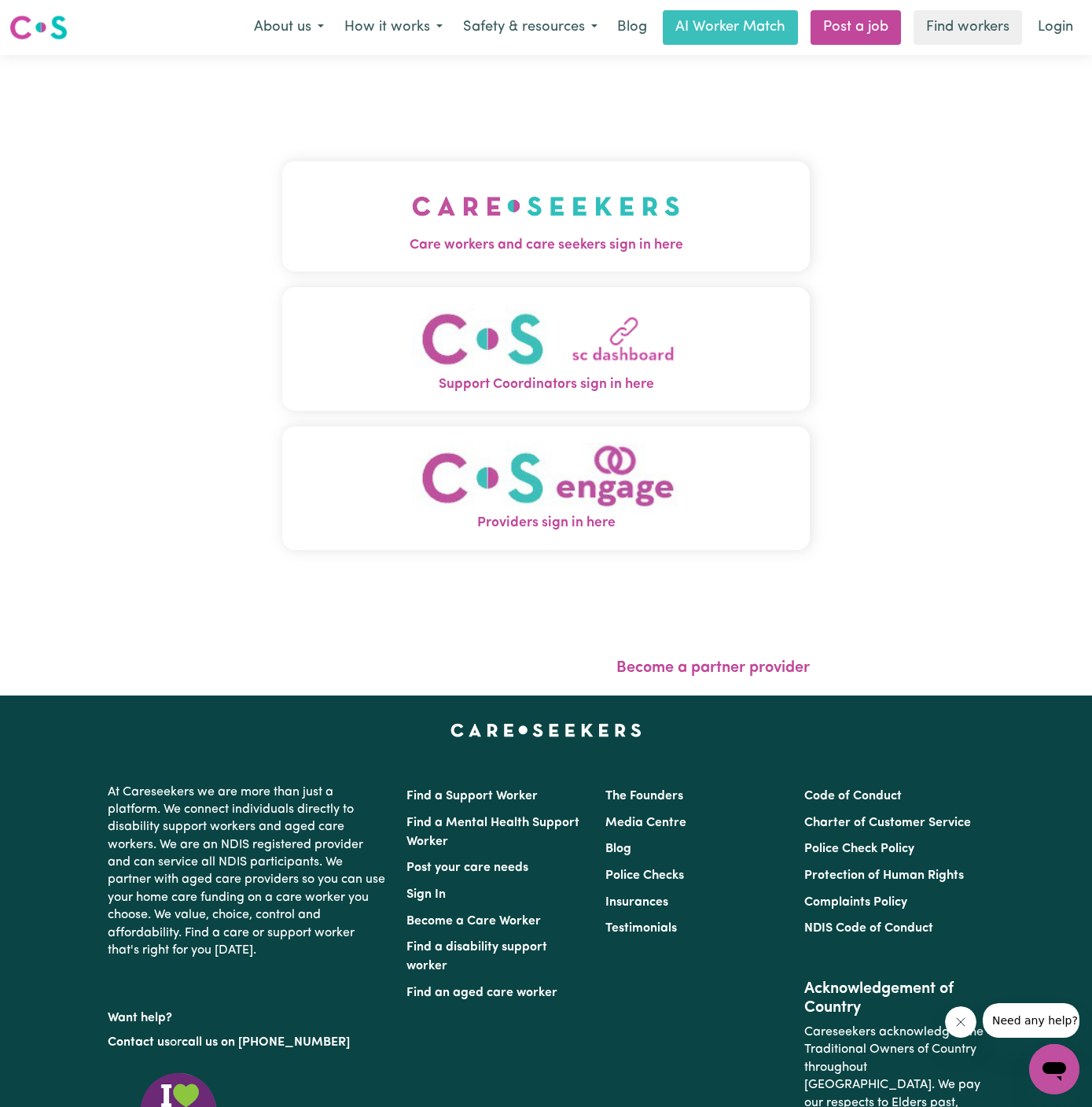
click at [517, 192] on img "Care workers and care seekers sign in here" at bounding box center [546, 206] width 268 height 58
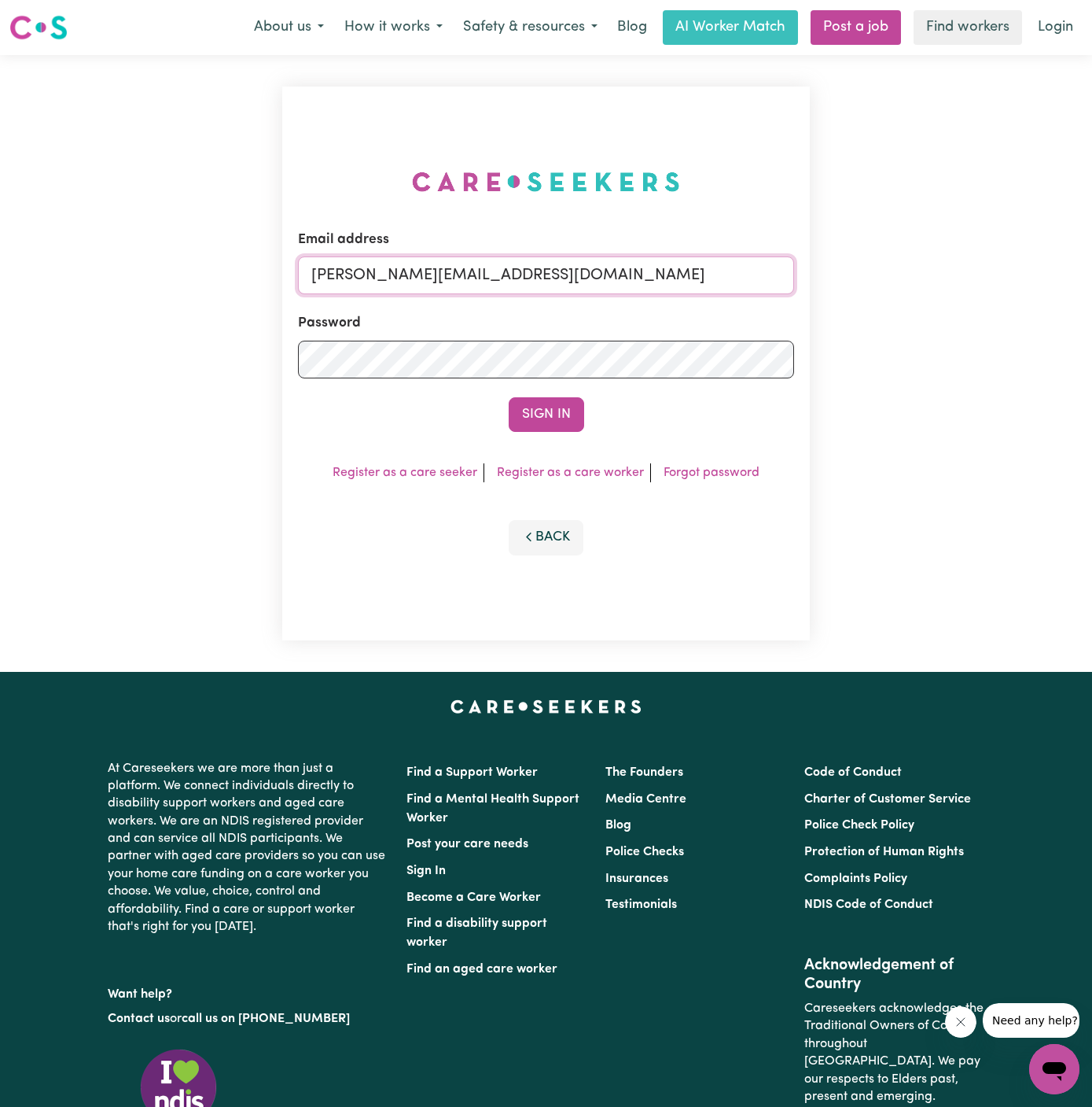
click at [621, 290] on input "dyan@careseekers.com.au" at bounding box center [546, 275] width 496 height 38
drag, startPoint x: 395, startPoint y: 279, endPoint x: 1095, endPoint y: 278, distance: 700.0
click at [1091, 278] on html "Menu About us How it works Safety & resources Blog AI Worker Match Post a job F…" at bounding box center [546, 674] width 1092 height 1348
type input "superuser~ClientHorsleyMCS@careseekers.com.au"
click at [508, 397] on button "Sign In" at bounding box center [546, 414] width 75 height 35
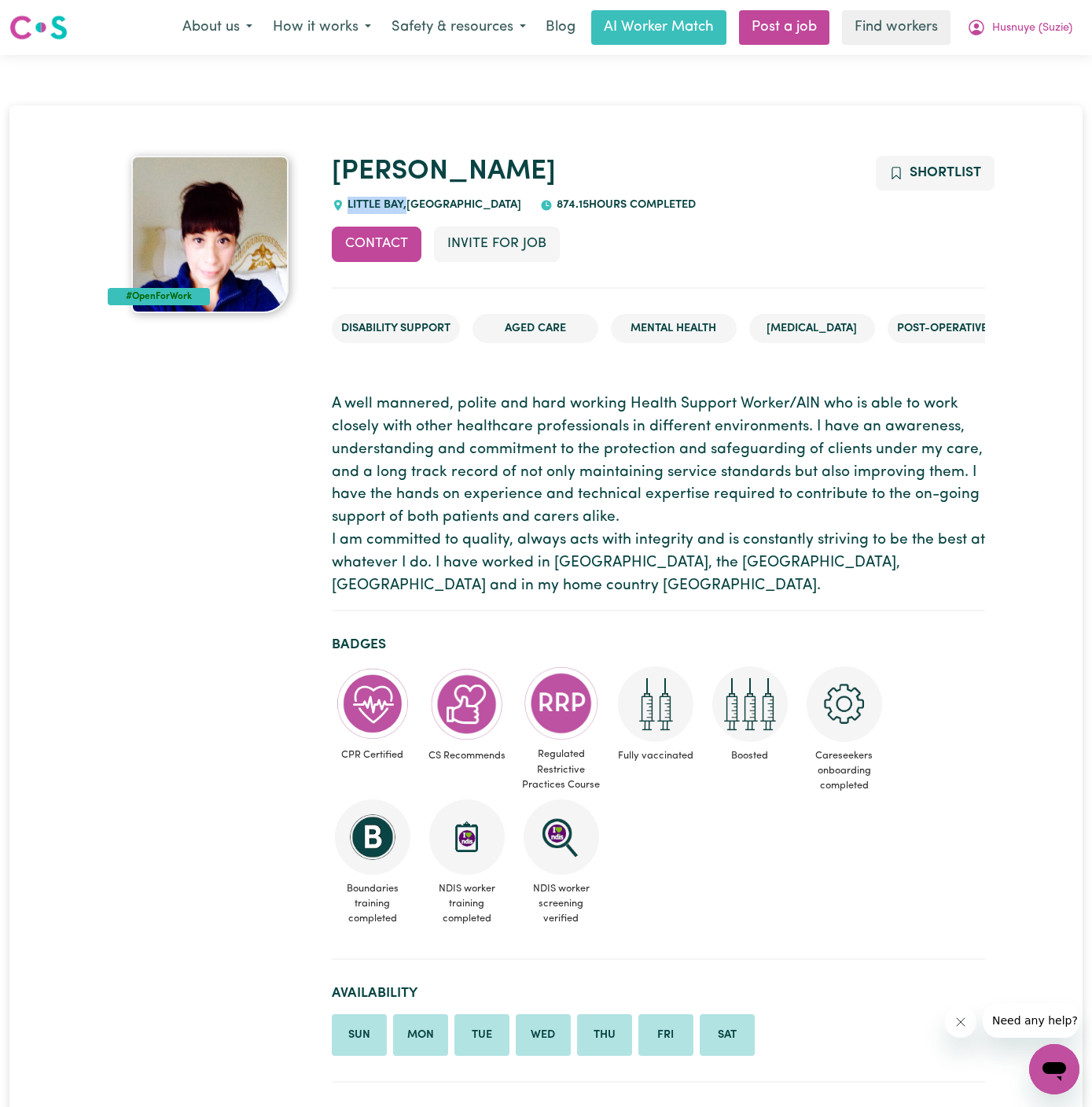
drag, startPoint x: 406, startPoint y: 201, endPoint x: 345, endPoint y: 200, distance: 61.0
click at [345, 200] on span "LITTLE BAY , New South Wales" at bounding box center [433, 205] width 178 height 12
copy span "LITTLE BAY ,"
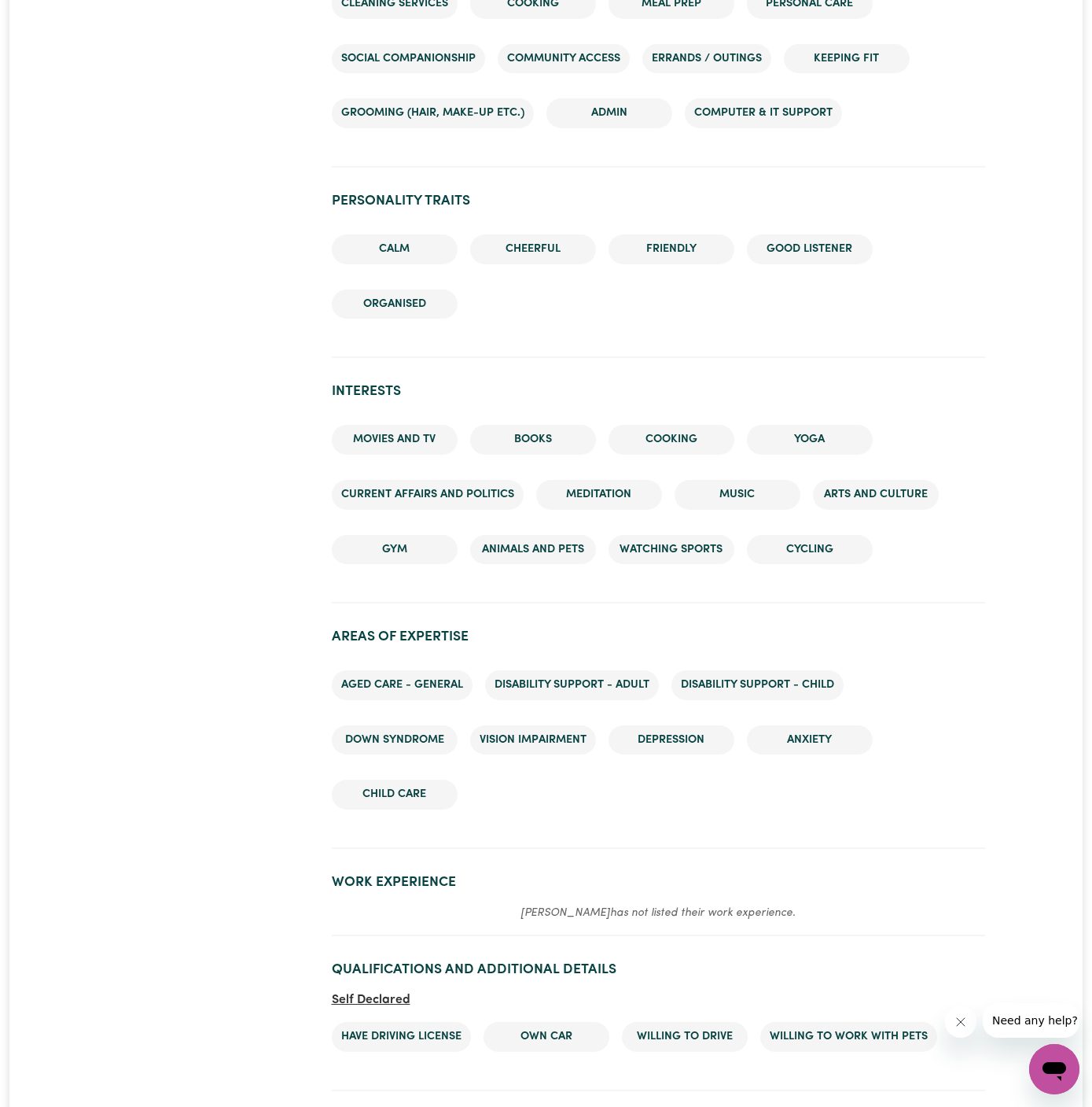
scroll to position [1654, 0]
